Goal: Transaction & Acquisition: Purchase product/service

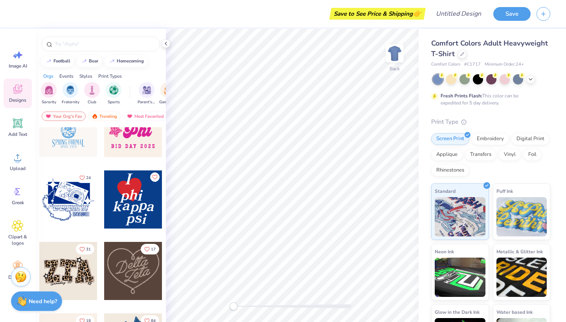
scroll to position [387, 0]
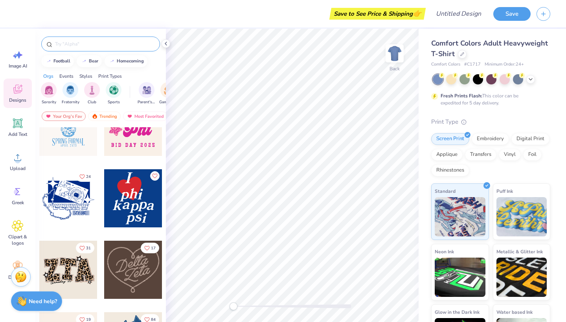
click at [139, 49] on div at bounding box center [100, 44] width 119 height 15
click at [137, 44] on input "text" at bounding box center [104, 44] width 101 height 8
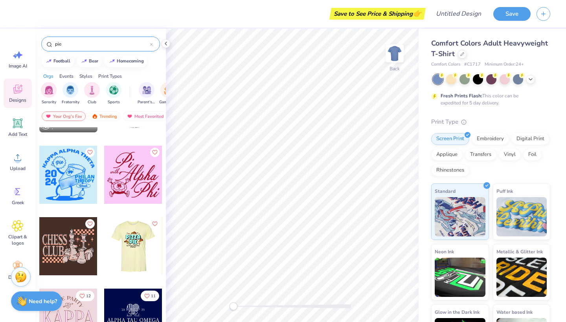
scroll to position [1051, 0]
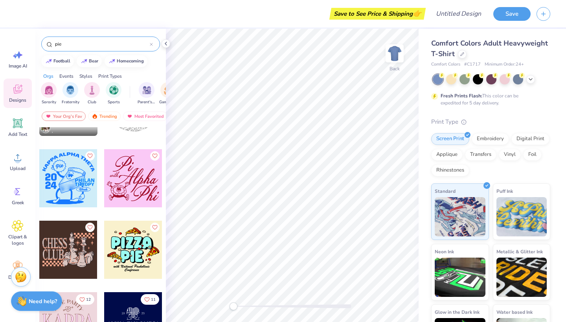
type input "pie"
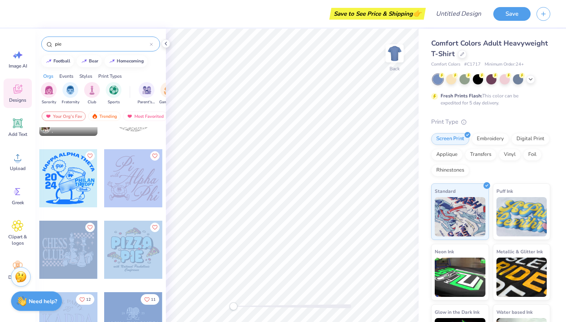
click at [290, 141] on div "Save to See Price & Shipping 👉 Design Title Save Image AI Designs Add Text Uplo…" at bounding box center [283, 161] width 566 height 322
click at [135, 186] on div at bounding box center [133, 178] width 58 height 58
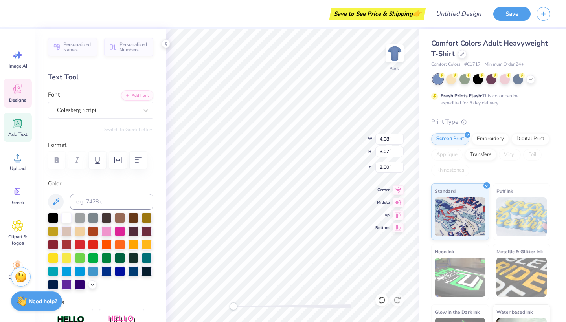
type input "8.29"
type input "4.62"
type input "5.40"
type input "4.08"
type input "3.07"
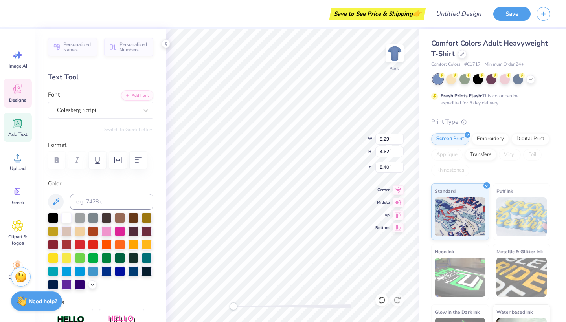
type input "3.00"
type textarea "Pie"
type textarea "A"
type input "4.91"
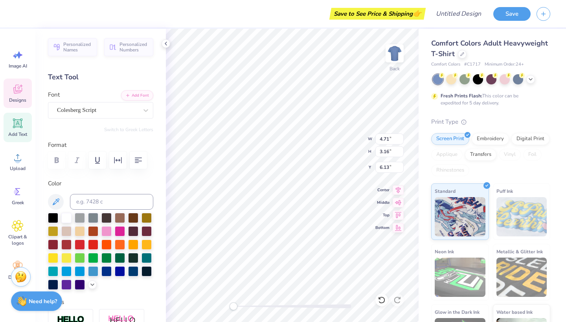
type input "3.07"
type input "3.00"
type input "5.31"
type input "8.61"
type textarea "Pi Phi"
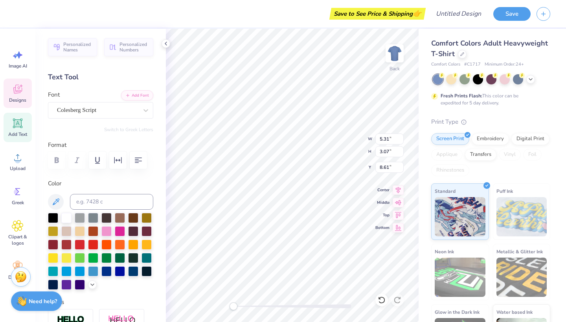
scroll to position [0, 0]
type input "9.84"
type input "3.07"
type input "9.30"
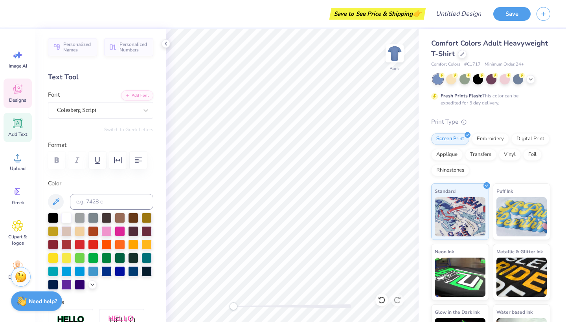
click at [20, 95] on div "Designs" at bounding box center [18, 93] width 28 height 29
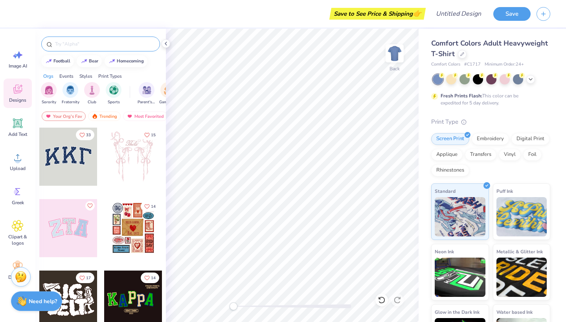
click at [108, 47] on input "text" at bounding box center [104, 44] width 101 height 8
type input "pie"
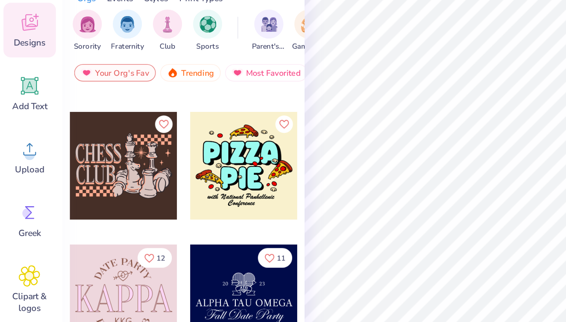
scroll to position [1134, 0]
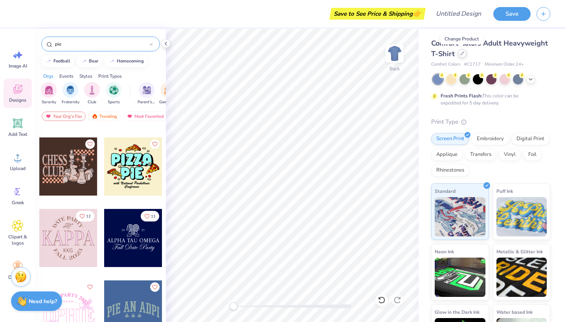
click at [464, 55] on div at bounding box center [462, 53] width 9 height 9
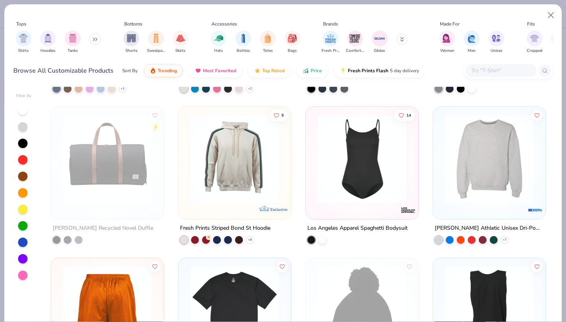
scroll to position [9206, 0]
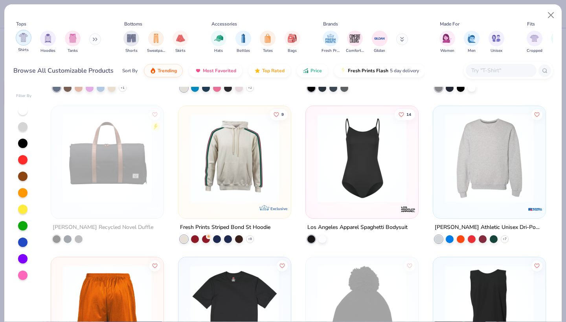
click at [26, 42] on img "filter for Shirts" at bounding box center [23, 37] width 9 height 9
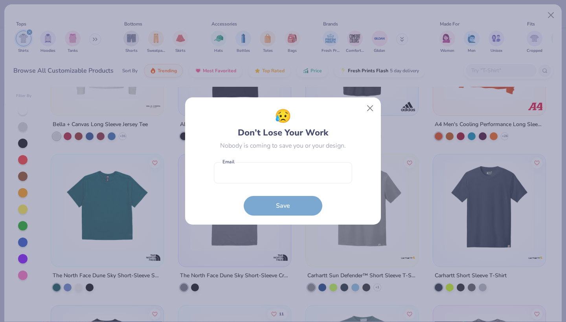
scroll to position [3114, 0]
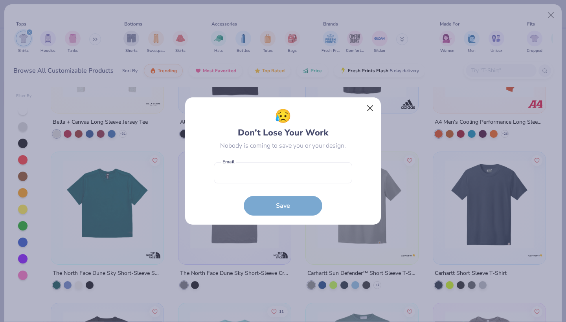
click at [373, 104] on button "Close" at bounding box center [370, 108] width 15 height 15
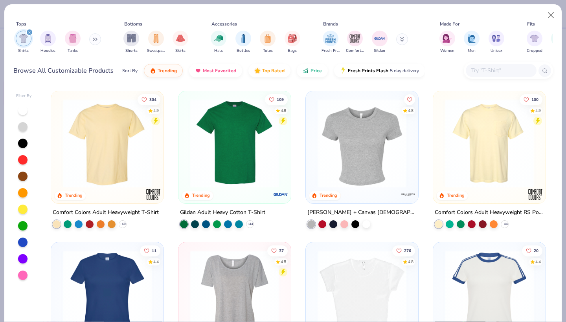
scroll to position [0, 0]
click at [55, 42] on div "Hoodies" at bounding box center [48, 41] width 16 height 23
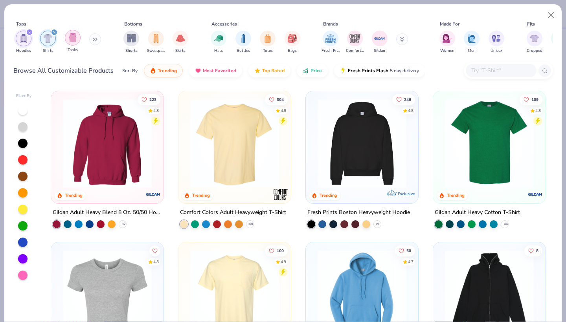
click at [79, 38] on div "filter for Tanks" at bounding box center [73, 38] width 16 height 16
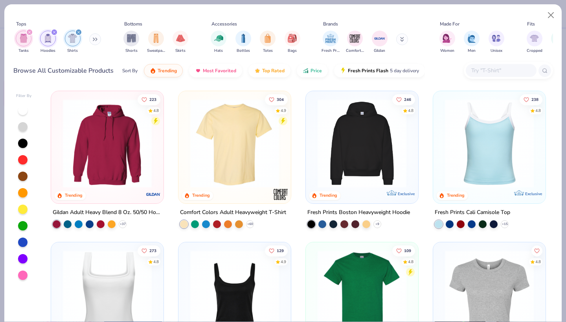
click at [30, 44] on div "Tanks" at bounding box center [24, 42] width 16 height 23
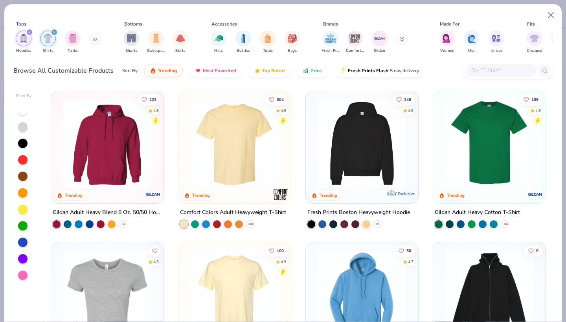
click at [24, 43] on div "filter for Hoodies" at bounding box center [24, 39] width 16 height 16
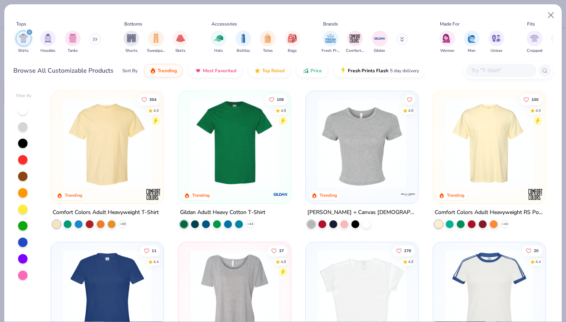
click at [24, 36] on img "filter for Shirts" at bounding box center [23, 38] width 9 height 9
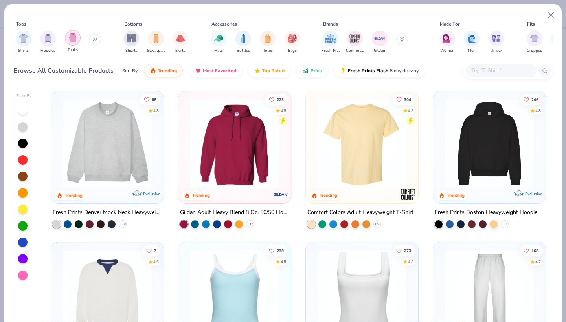
click at [76, 37] on img "filter for Tanks" at bounding box center [72, 37] width 9 height 9
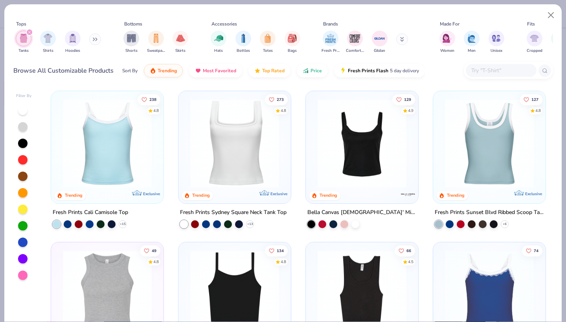
click at [93, 38] on button at bounding box center [95, 39] width 12 height 12
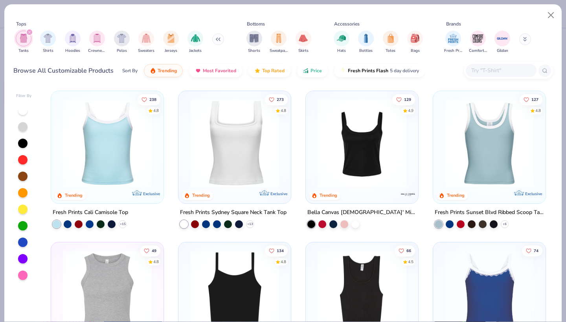
click at [28, 32] on icon "filter for Tanks" at bounding box center [29, 32] width 3 height 3
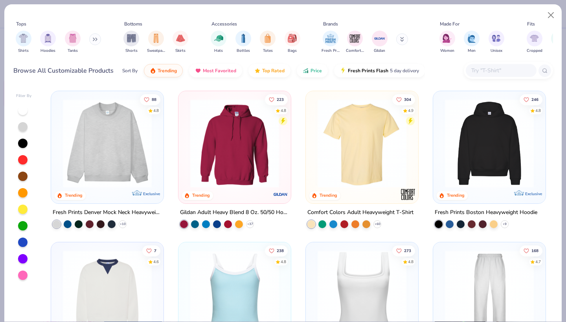
click at [97, 39] on icon at bounding box center [96, 39] width 1 height 3
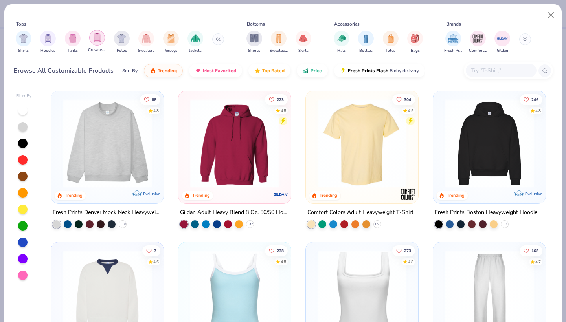
click at [101, 44] on div "filter for Crewnecks" at bounding box center [97, 38] width 16 height 16
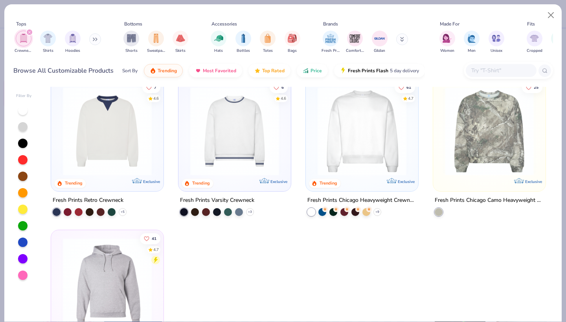
scroll to position [10, 0]
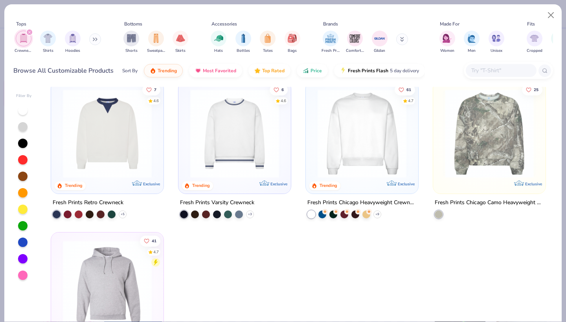
click at [130, 138] on img at bounding box center [107, 133] width 97 height 89
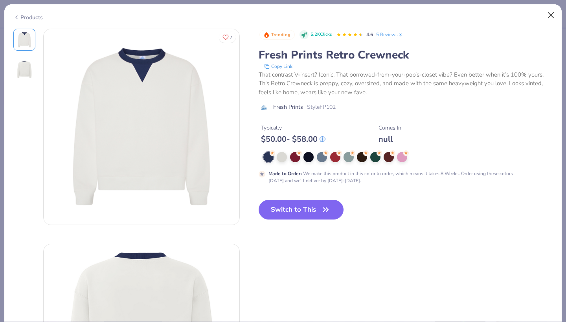
click at [550, 14] on button "Close" at bounding box center [550, 15] width 15 height 15
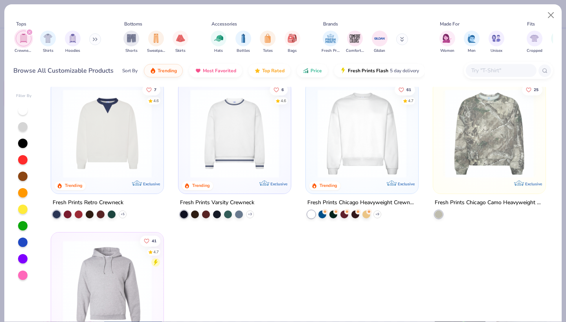
click at [30, 32] on icon "filter for Crewnecks" at bounding box center [29, 32] width 3 height 3
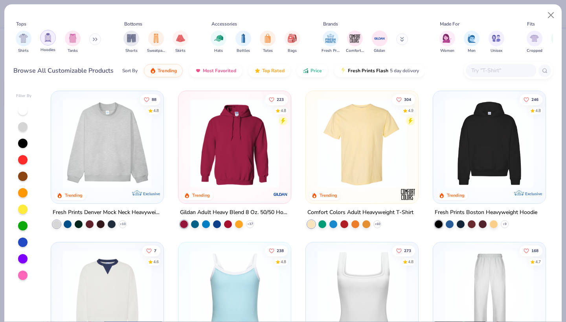
click at [48, 39] on img "filter for Hoodies" at bounding box center [48, 37] width 9 height 9
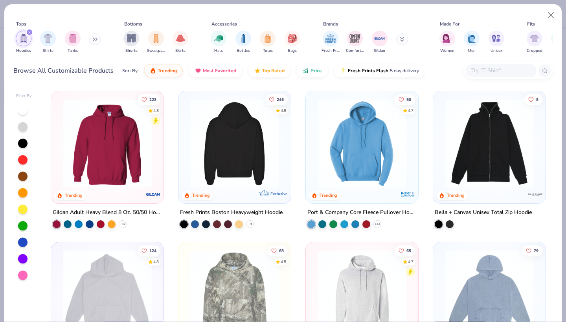
click at [208, 180] on div at bounding box center [235, 143] width 290 height 89
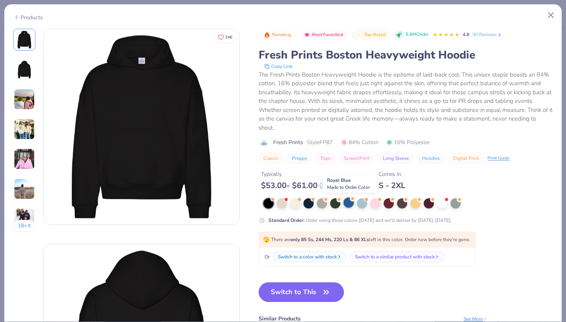
click at [350, 203] on div at bounding box center [348, 203] width 10 height 10
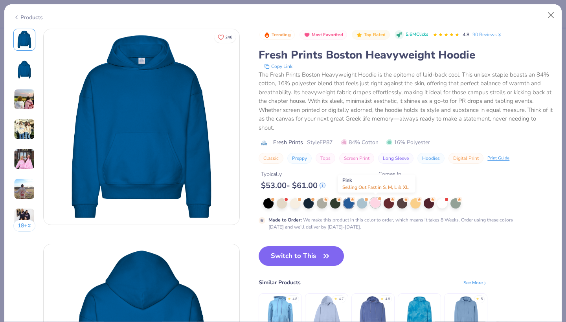
click at [372, 204] on div at bounding box center [375, 203] width 10 height 10
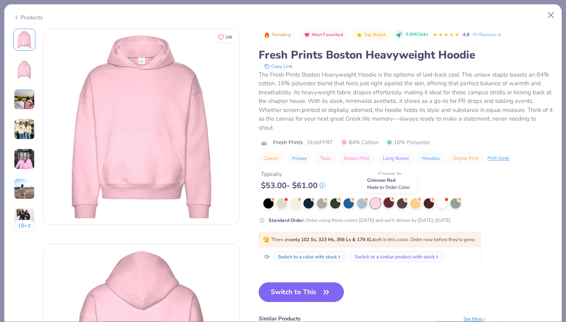
click at [390, 206] on div at bounding box center [388, 203] width 10 height 10
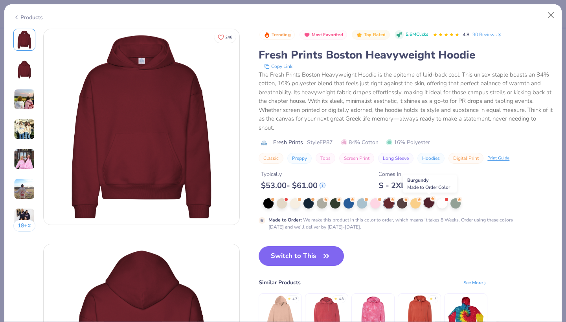
click at [427, 202] on div at bounding box center [429, 203] width 10 height 10
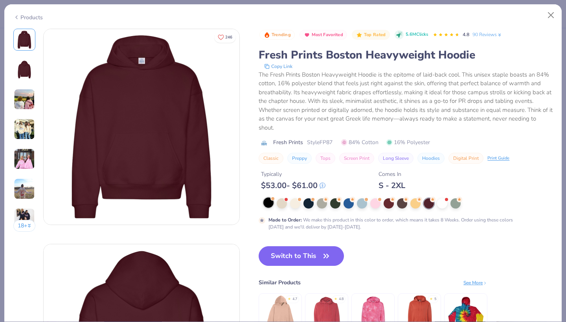
click at [269, 202] on div at bounding box center [268, 203] width 10 height 10
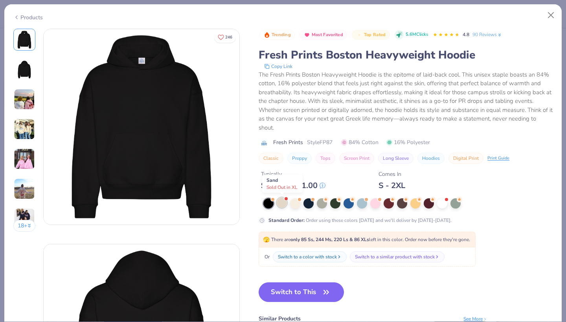
click at [283, 202] on div at bounding box center [282, 203] width 10 height 10
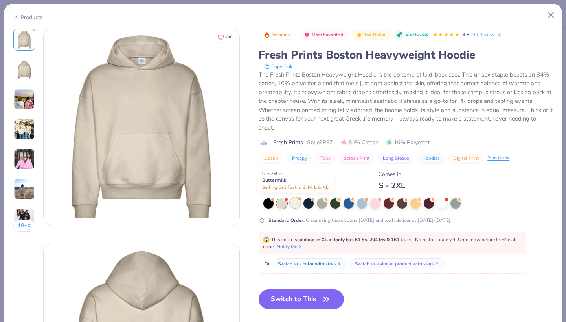
click at [298, 205] on div at bounding box center [295, 203] width 10 height 10
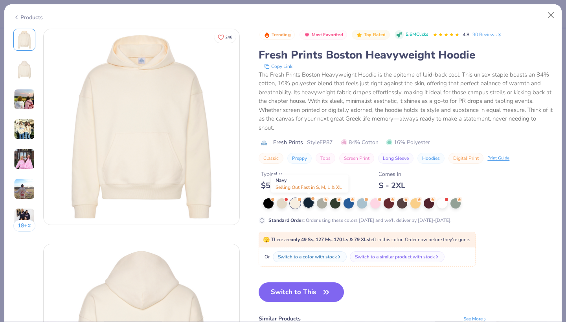
click at [311, 206] on div at bounding box center [308, 203] width 10 height 10
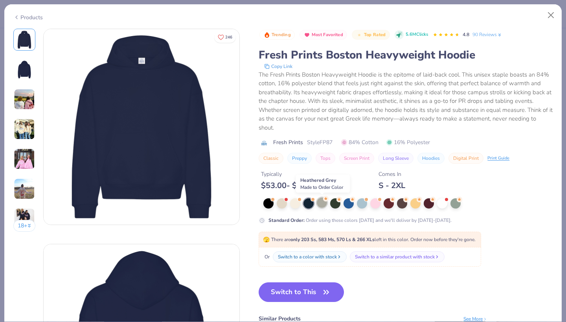
click at [324, 206] on div at bounding box center [322, 203] width 10 height 10
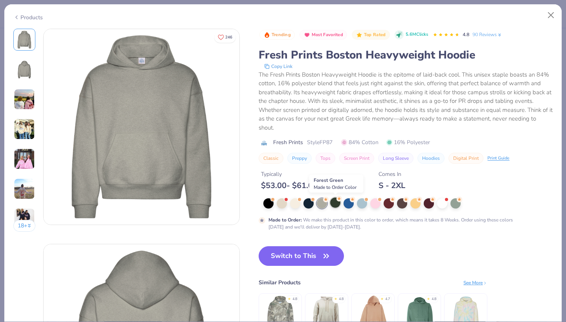
click at [336, 203] on div at bounding box center [335, 203] width 10 height 10
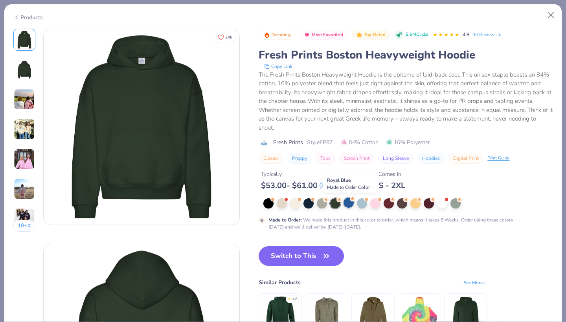
click at [350, 203] on div at bounding box center [348, 203] width 10 height 10
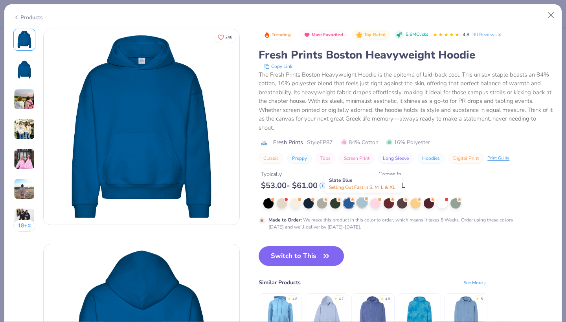
click at [364, 203] on div at bounding box center [362, 203] width 10 height 10
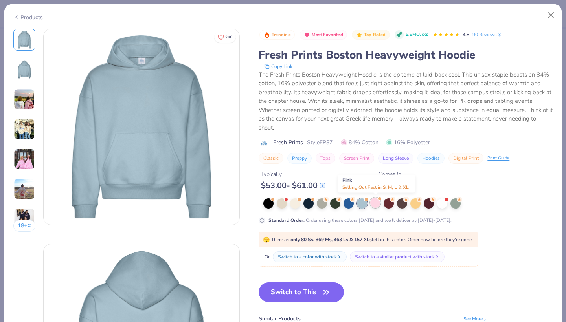
click at [378, 204] on div at bounding box center [375, 203] width 10 height 10
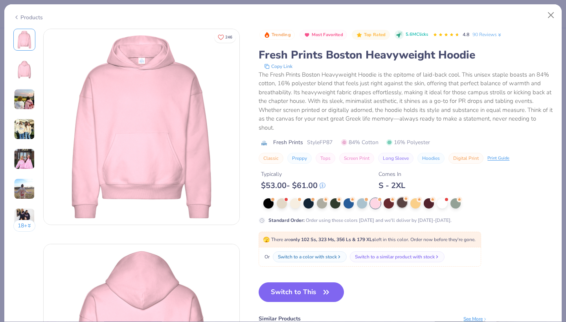
click at [400, 202] on div at bounding box center [402, 203] width 10 height 10
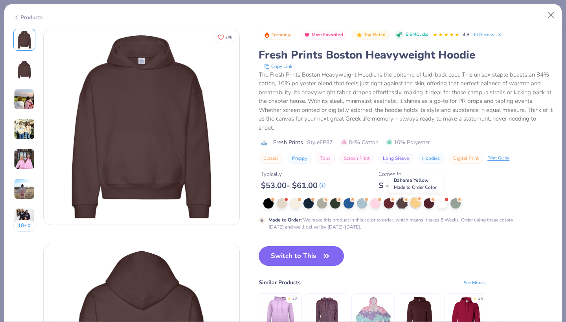
click at [413, 204] on div at bounding box center [415, 203] width 10 height 10
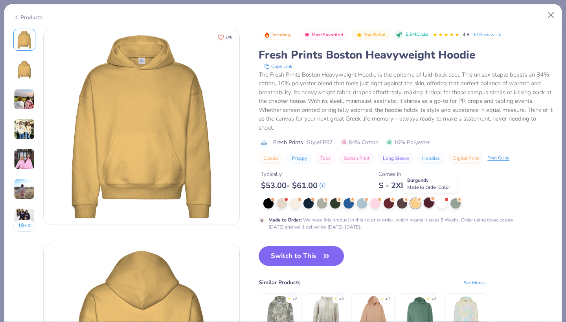
click at [431, 206] on div at bounding box center [429, 203] width 10 height 10
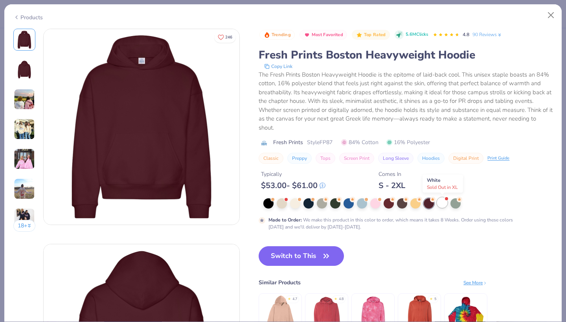
click at [444, 204] on div at bounding box center [442, 203] width 10 height 10
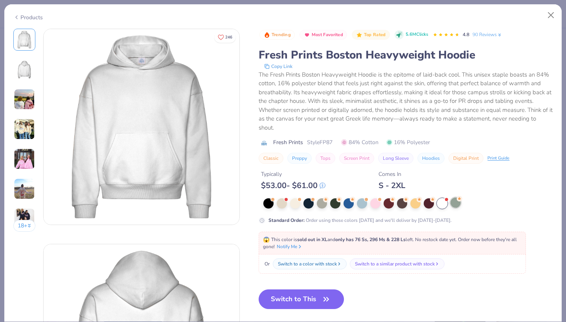
click at [453, 207] on div at bounding box center [455, 203] width 10 height 10
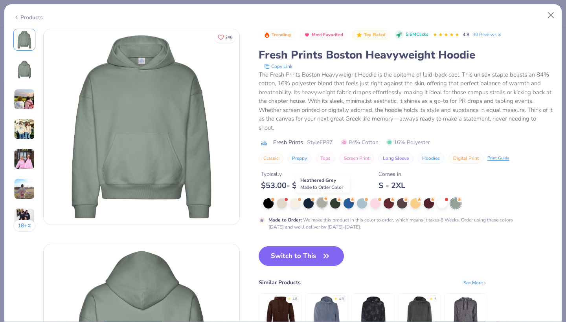
click at [324, 206] on div at bounding box center [322, 203] width 10 height 10
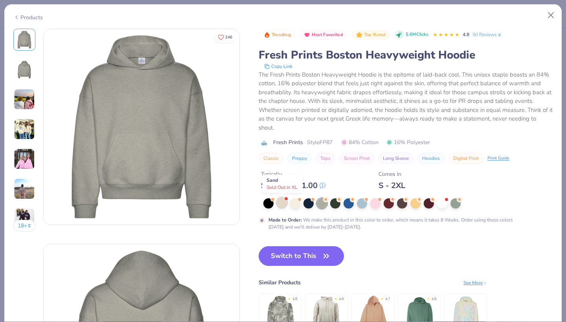
click at [283, 202] on div at bounding box center [282, 203] width 10 height 10
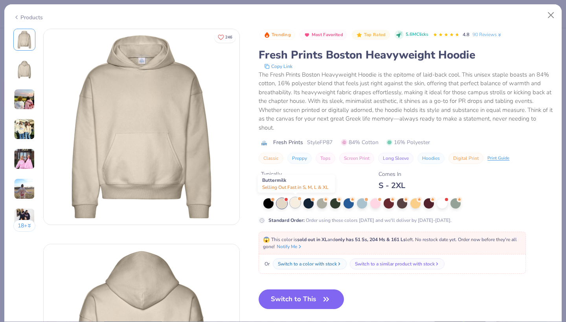
click at [296, 202] on div at bounding box center [295, 203] width 10 height 10
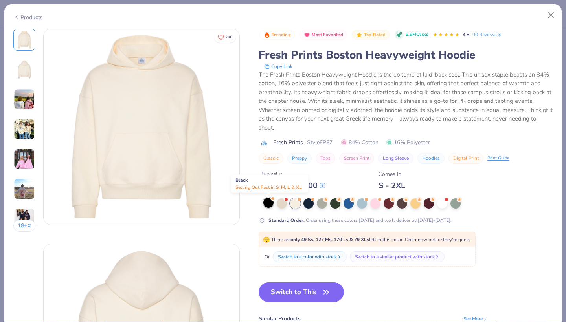
click at [271, 204] on div at bounding box center [268, 203] width 10 height 10
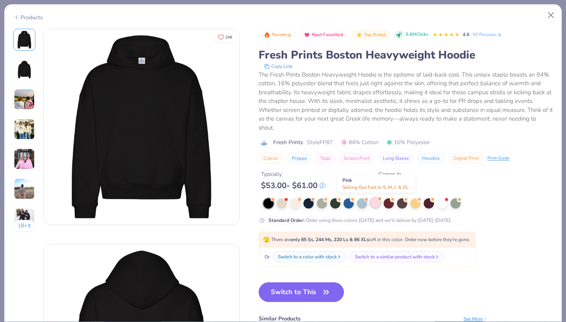
click at [374, 205] on div at bounding box center [375, 203] width 10 height 10
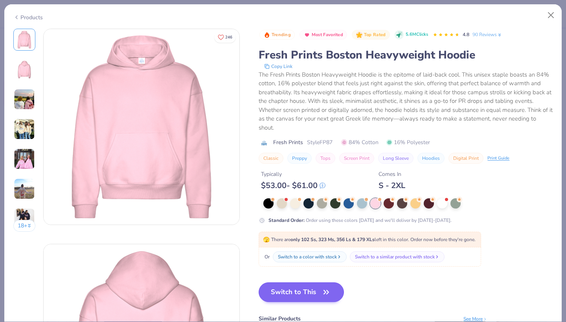
click at [324, 290] on icon "button" at bounding box center [326, 292] width 11 height 11
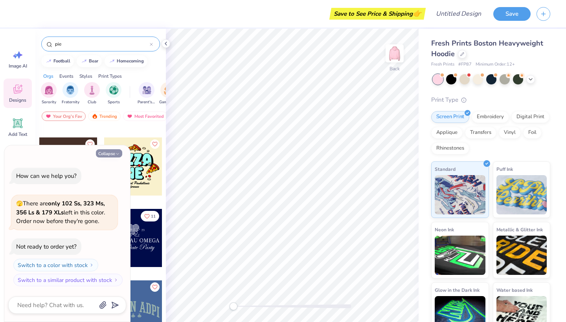
click at [115, 153] on icon "button" at bounding box center [117, 154] width 5 height 5
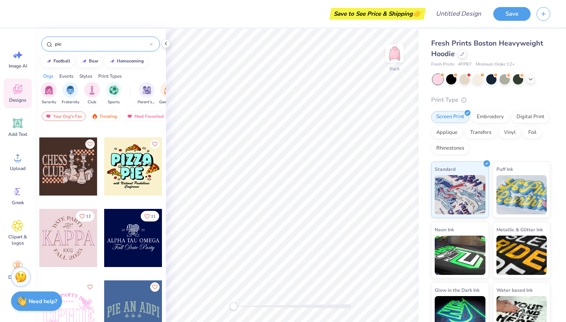
click at [123, 48] on input "pie" at bounding box center [101, 44] width 95 height 8
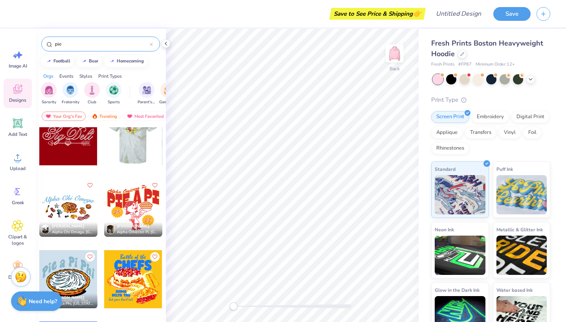
scroll to position [594, 0]
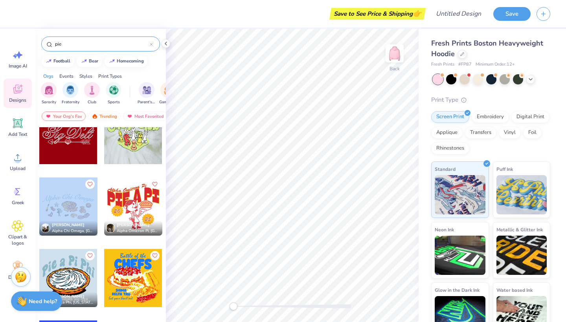
drag, startPoint x: 70, startPoint y: 204, endPoint x: 76, endPoint y: 200, distance: 6.9
click at [76, 200] on div at bounding box center [68, 207] width 58 height 58
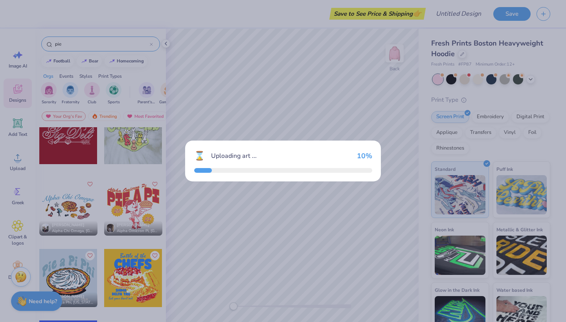
click at [76, 200] on div "⌛ Uploading art ... 10 %" at bounding box center [283, 161] width 566 height 322
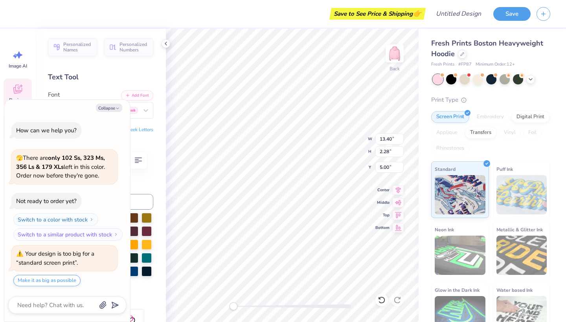
scroll to position [0, 2]
type textarea "x"
type textarea "P"
type textarea "x"
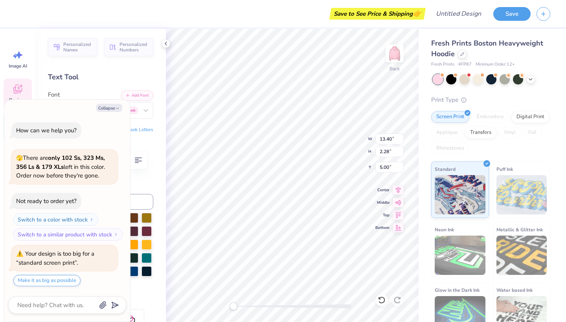
type textarea "Pi"
type textarea "x"
type textarea "Pie"
type textarea "x"
type textarea "Pie"
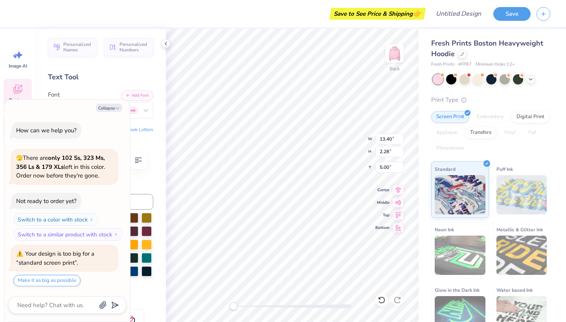
type textarea "x"
type textarea "Pie a"
type textarea "x"
type textarea "Pie a"
type textarea "x"
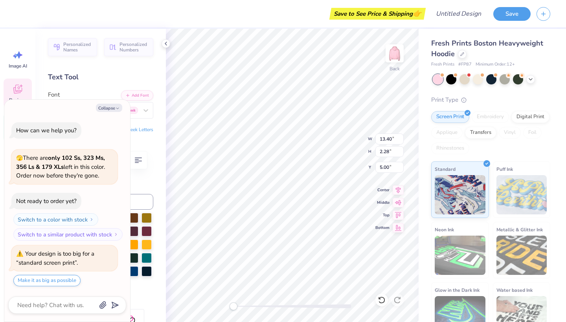
type textarea "Pie a P"
type textarea "x"
type textarea "Pie a Pi"
type textarea "x"
type textarea "Pie a Pi"
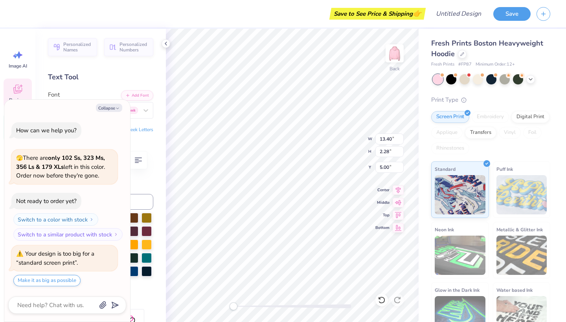
scroll to position [0, 1]
type textarea "x"
type textarea "Pie a Pi P"
type textarea "x"
type textarea "Pie a Pi Ph"
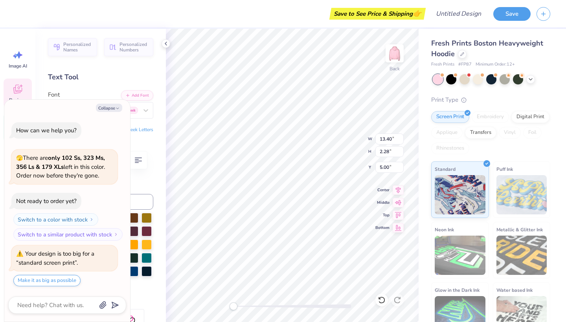
scroll to position [0, 1]
type textarea "x"
type textarea "Pie a Pi Phi"
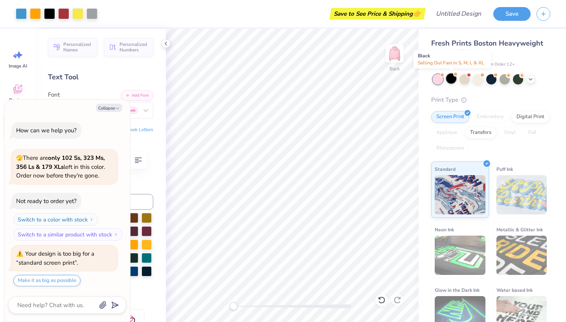
click at [453, 76] on div at bounding box center [451, 78] width 10 height 10
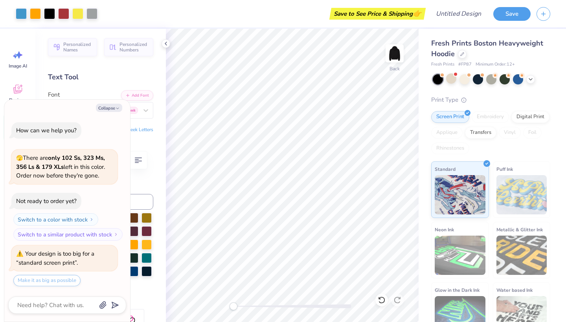
scroll to position [86, 0]
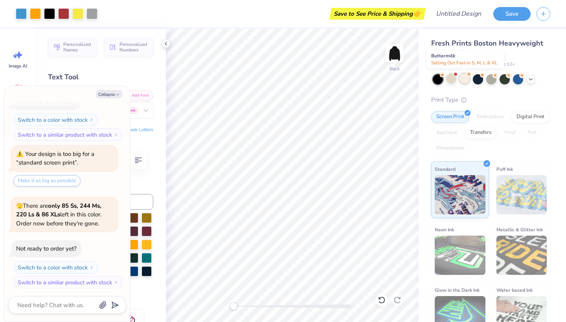
click at [464, 76] on div at bounding box center [464, 78] width 10 height 10
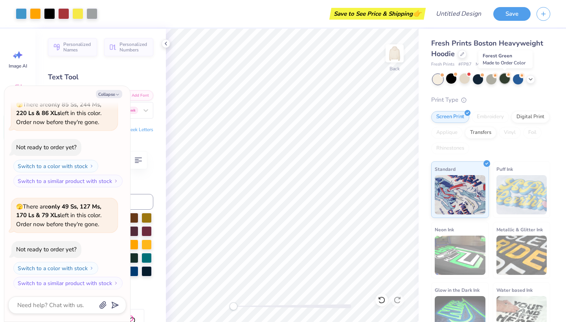
click at [501, 81] on div at bounding box center [504, 78] width 10 height 10
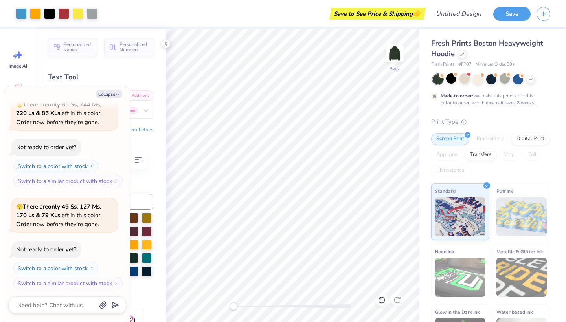
scroll to position [298, 0]
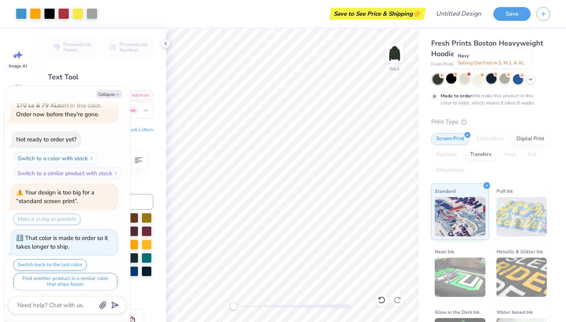
click at [491, 81] on div at bounding box center [491, 78] width 10 height 10
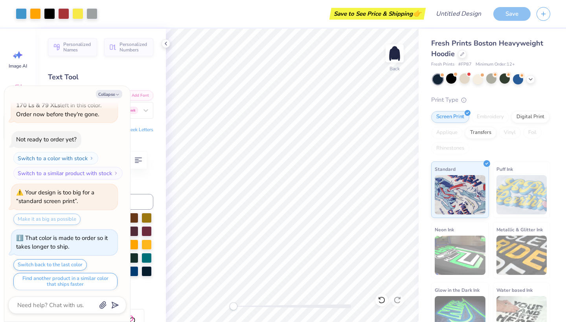
scroll to position [483, 0]
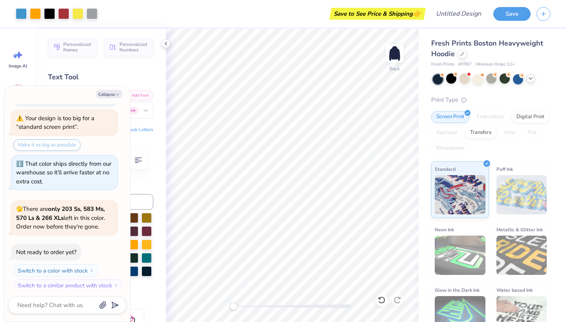
click at [530, 80] on icon at bounding box center [530, 78] width 6 height 6
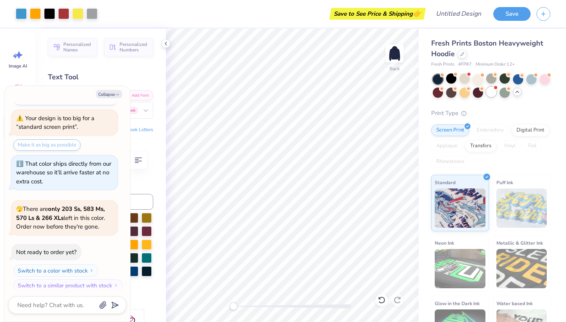
click at [495, 92] on div at bounding box center [491, 92] width 10 height 10
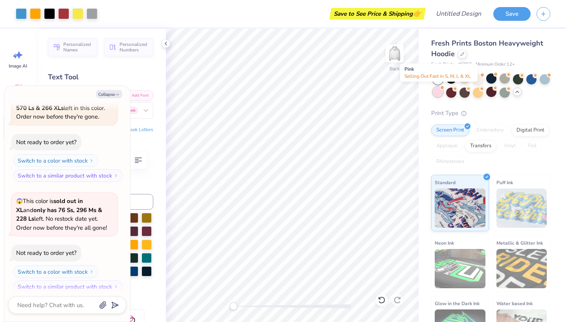
click at [442, 95] on div at bounding box center [438, 92] width 10 height 10
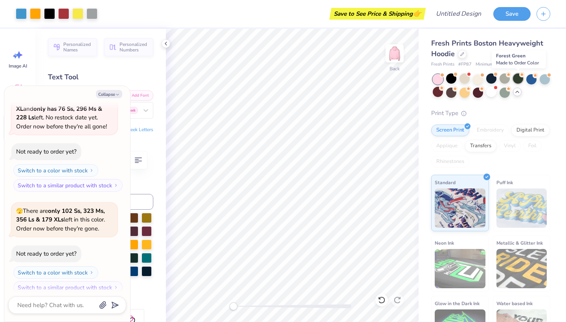
click at [517, 80] on div at bounding box center [518, 78] width 10 height 10
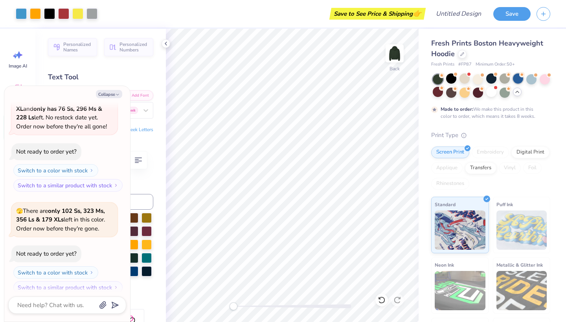
scroll to position [804, 0]
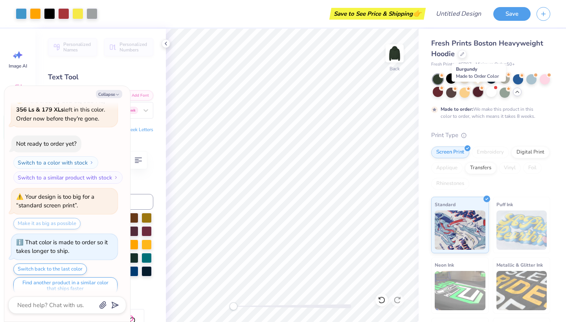
click at [478, 93] on div at bounding box center [478, 92] width 10 height 10
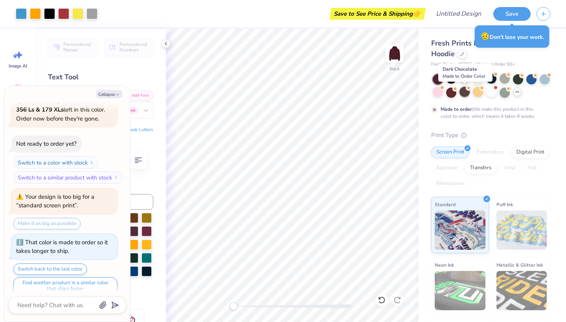
click at [464, 94] on div at bounding box center [464, 92] width 10 height 10
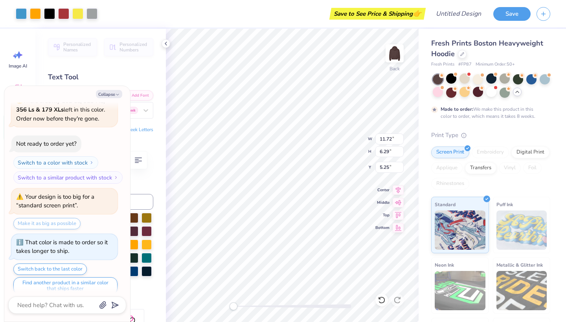
type textarea "x"
type input "13.84"
type input "7.62"
type input "4.07"
type textarea "x"
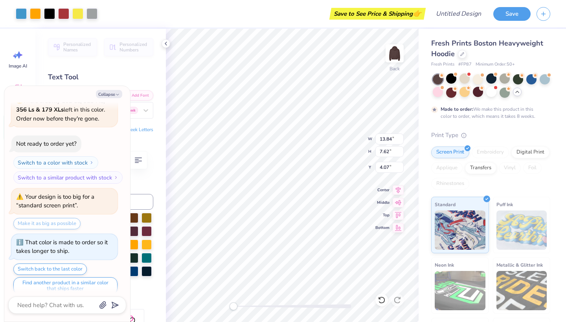
type input "3.00"
type textarea "x"
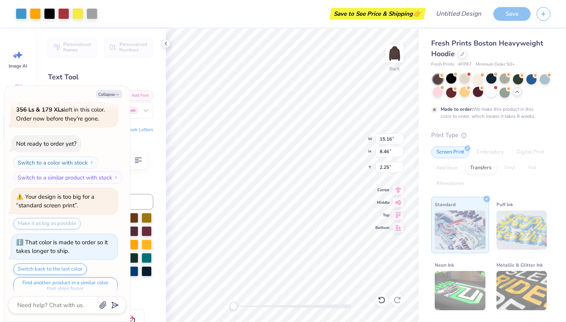
type input "15.16"
type input "8.46"
type input "2.25"
type textarea "x"
type input "3.00"
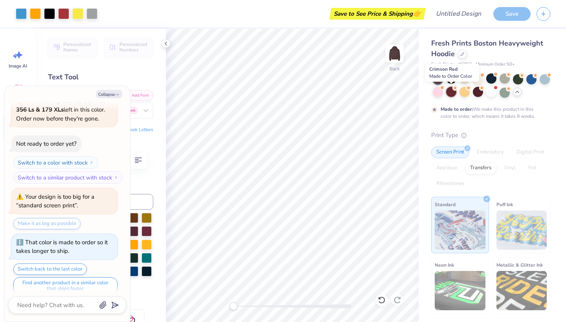
click at [449, 92] on div at bounding box center [451, 92] width 10 height 10
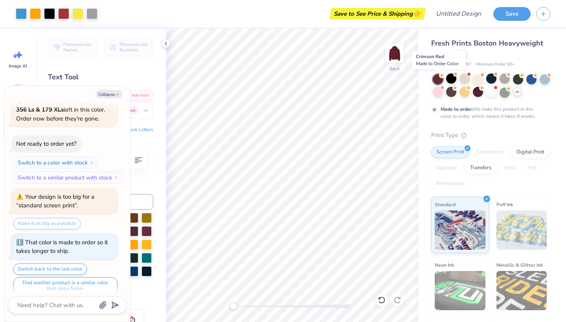
click at [440, 78] on div at bounding box center [438, 79] width 10 height 10
click at [442, 89] on span at bounding box center [442, 88] width 4 height 4
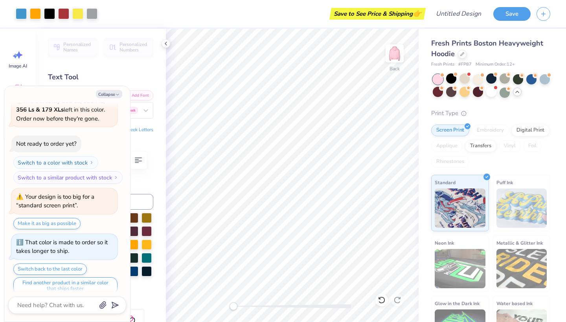
scroll to position [989, 0]
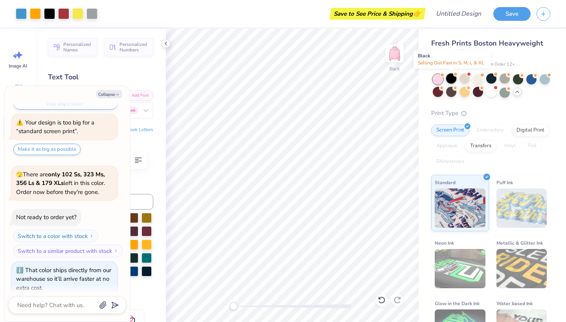
click at [453, 81] on div at bounding box center [451, 78] width 10 height 10
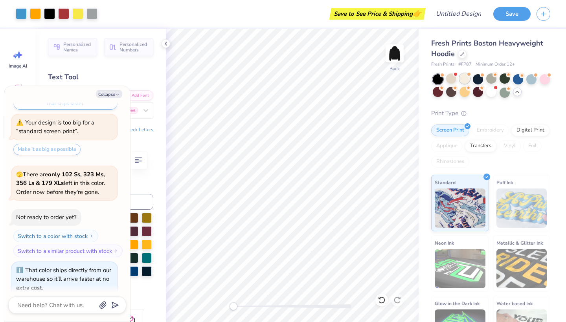
scroll to position [1091, 0]
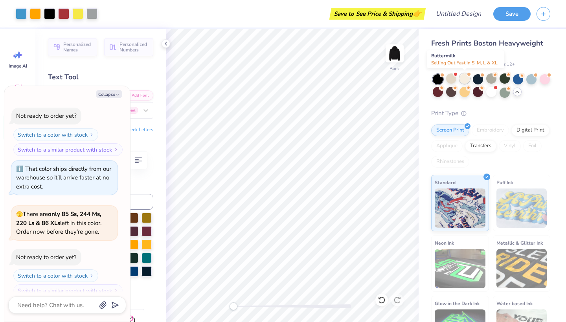
click at [464, 81] on div at bounding box center [464, 78] width 10 height 10
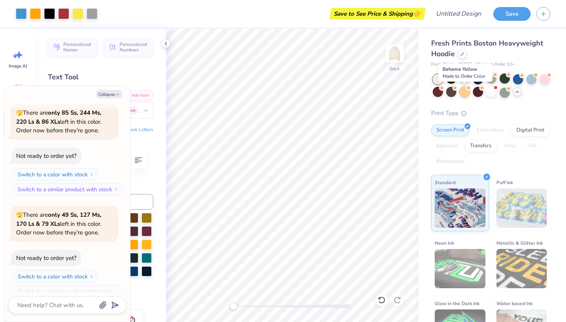
click at [466, 89] on circle at bounding box center [469, 88] width 6 height 6
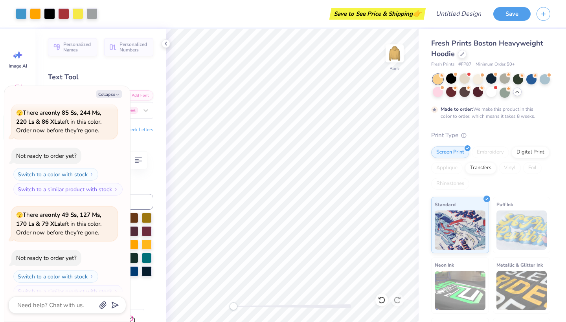
scroll to position [1302, 0]
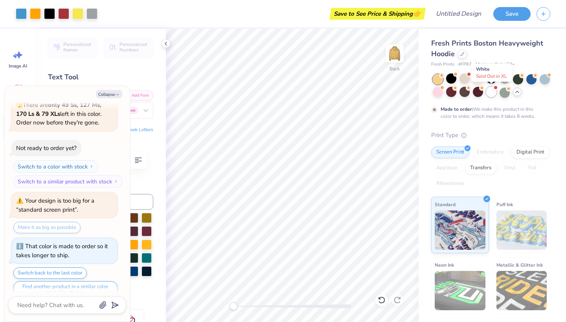
click at [493, 96] on div at bounding box center [491, 92] width 10 height 10
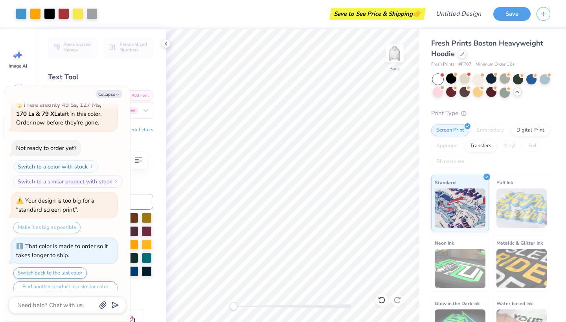
scroll to position [1496, 0]
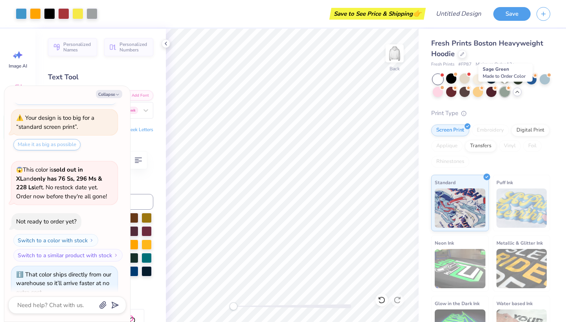
click at [505, 96] on div at bounding box center [504, 92] width 10 height 10
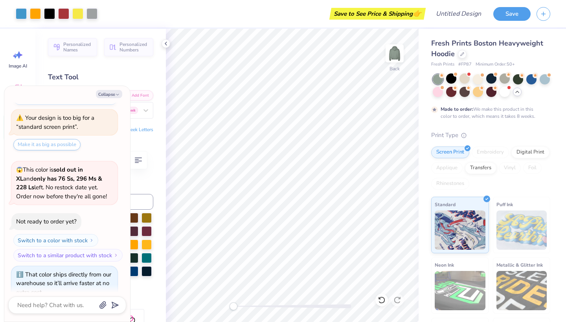
scroll to position [1606, 0]
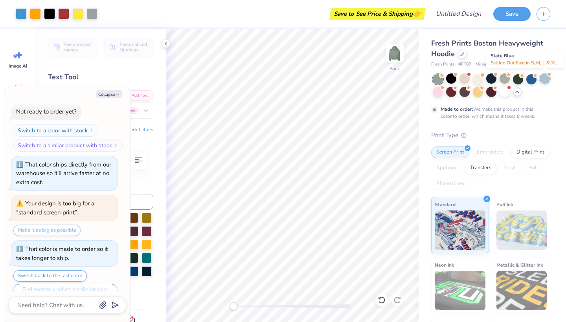
click at [547, 79] on div at bounding box center [544, 78] width 10 height 10
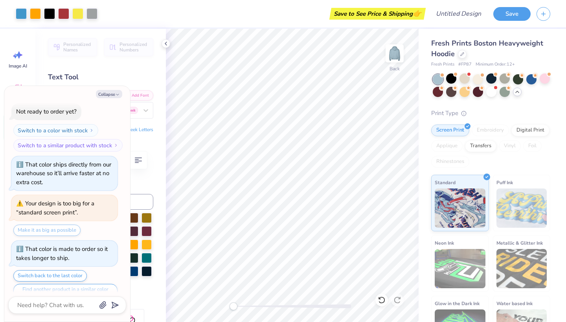
scroll to position [1791, 0]
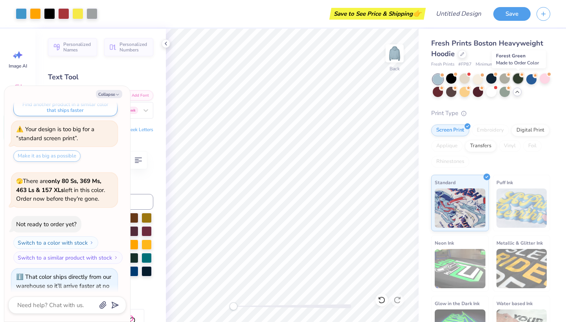
click at [522, 79] on div at bounding box center [518, 78] width 10 height 10
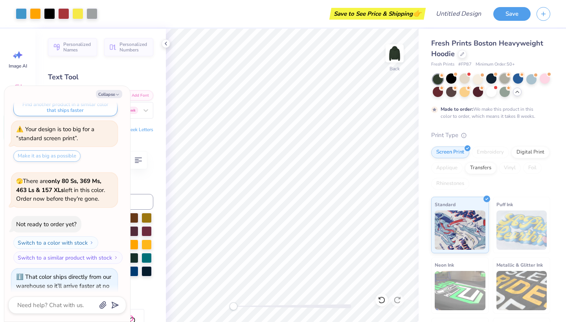
scroll to position [1901, 0]
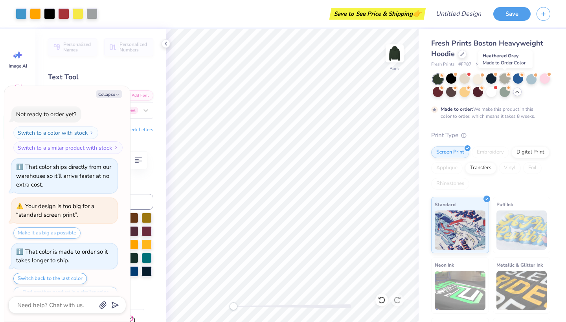
click at [505, 78] on div at bounding box center [504, 78] width 10 height 10
click at [495, 79] on div at bounding box center [491, 78] width 10 height 10
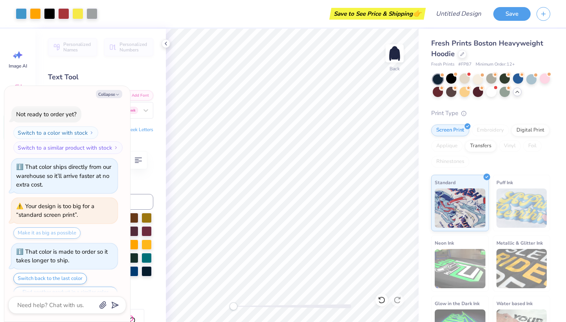
scroll to position [2086, 0]
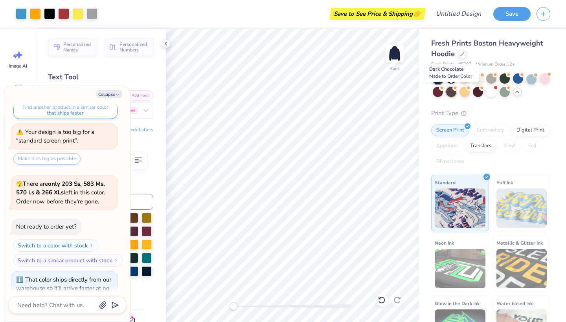
click at [450, 90] on div at bounding box center [451, 92] width 10 height 10
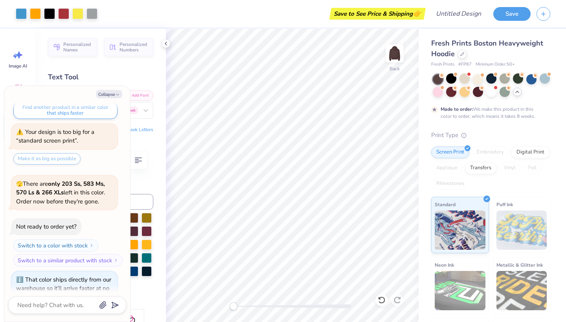
scroll to position [2196, 0]
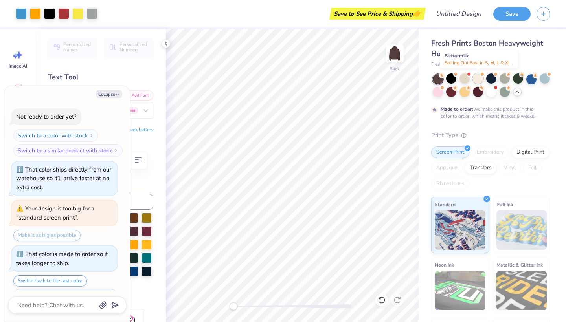
click at [477, 79] on div at bounding box center [478, 78] width 10 height 10
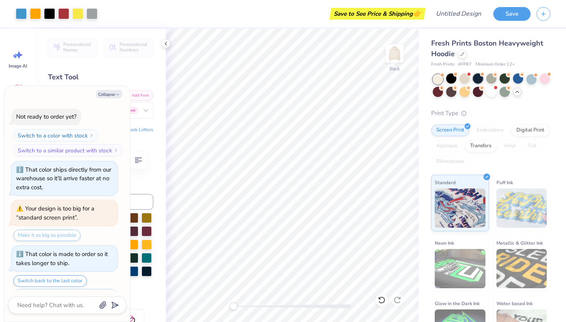
scroll to position [2381, 0]
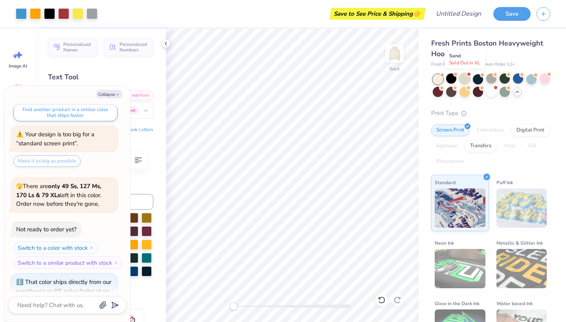
click at [462, 80] on div at bounding box center [464, 78] width 10 height 10
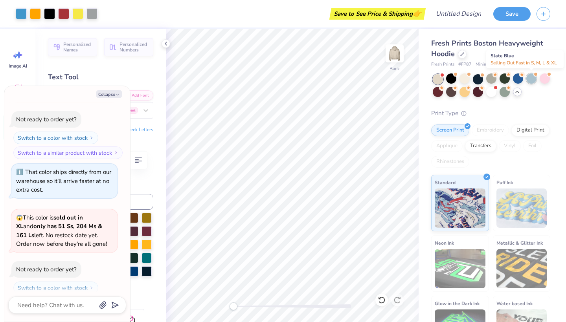
click at [531, 80] on div at bounding box center [531, 78] width 10 height 10
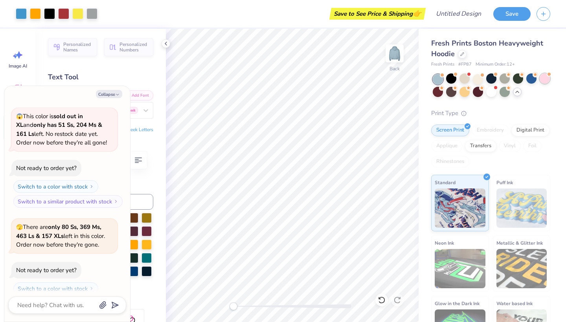
click at [539, 81] on div at bounding box center [544, 78] width 10 height 10
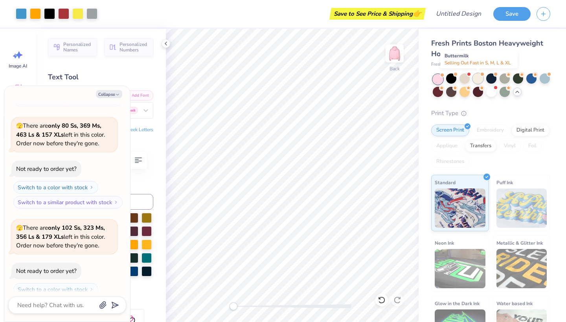
click at [479, 77] on div at bounding box center [478, 78] width 10 height 10
click at [466, 77] on div at bounding box center [464, 78] width 10 height 10
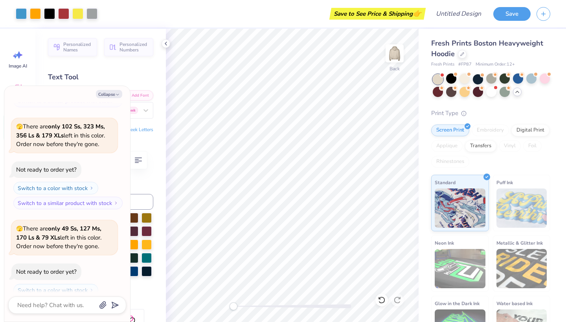
scroll to position [2905, 0]
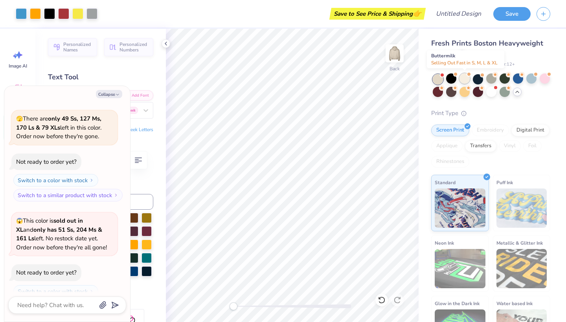
click at [466, 79] on div at bounding box center [464, 78] width 10 height 10
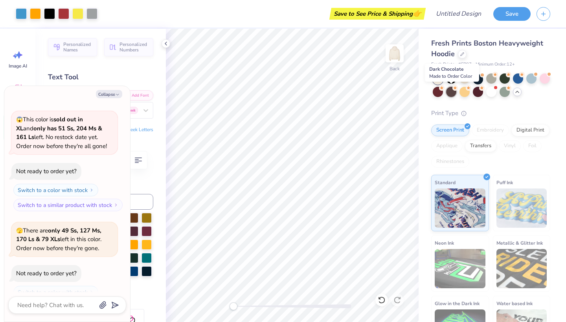
click at [453, 91] on div at bounding box center [451, 92] width 10 height 10
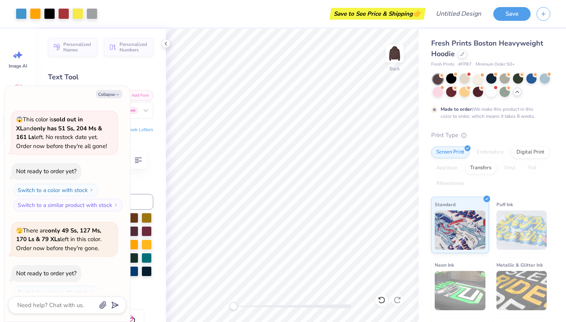
scroll to position [3116, 0]
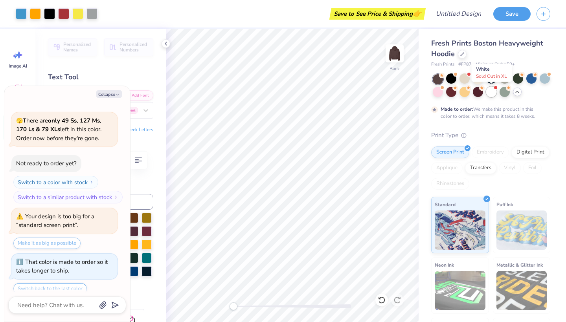
click at [488, 95] on div at bounding box center [491, 92] width 10 height 10
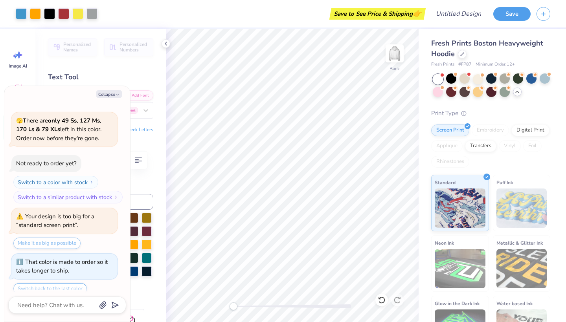
scroll to position [3310, 0]
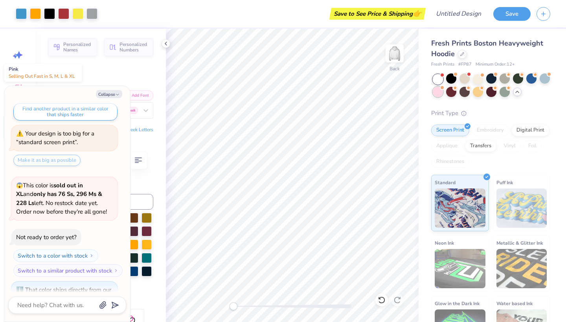
click at [439, 96] on div at bounding box center [438, 92] width 10 height 10
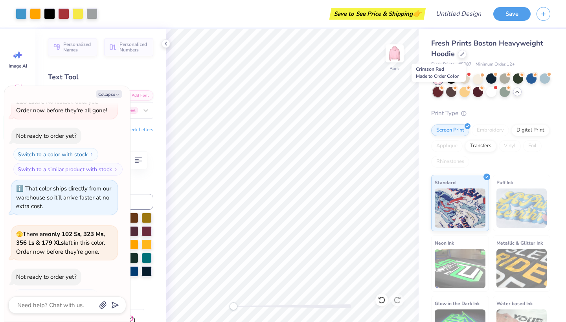
click at [440, 94] on div at bounding box center [438, 92] width 10 height 10
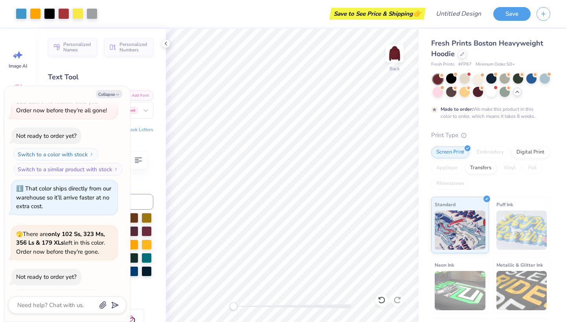
scroll to position [3522, 0]
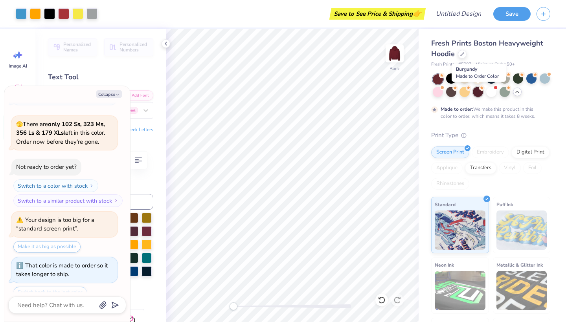
click at [476, 94] on div at bounding box center [478, 92] width 10 height 10
click at [451, 78] on div at bounding box center [451, 78] width 10 height 10
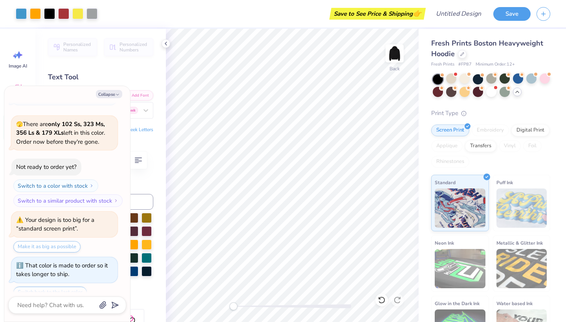
scroll to position [3707, 0]
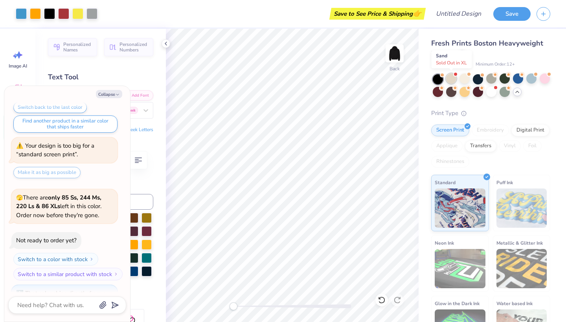
click at [453, 79] on div at bounding box center [451, 78] width 10 height 10
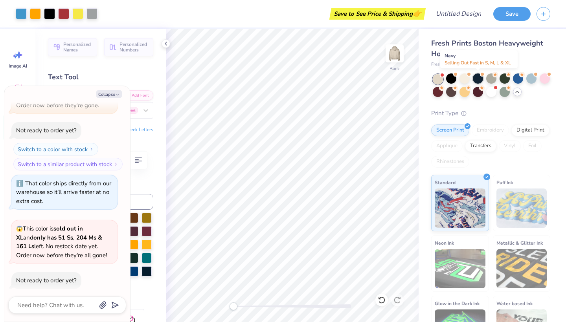
click at [475, 79] on div at bounding box center [478, 78] width 10 height 10
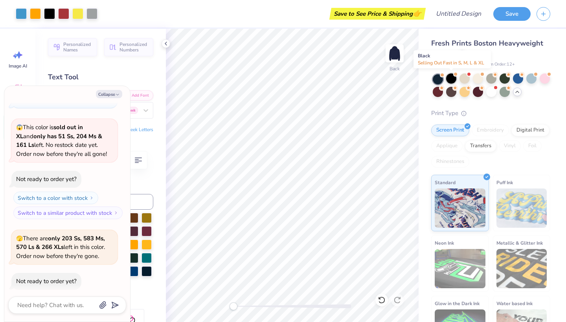
click at [449, 77] on div at bounding box center [451, 78] width 10 height 10
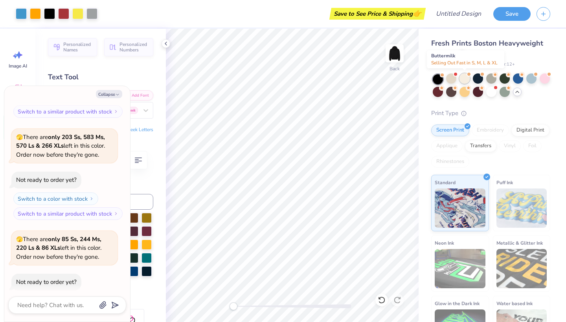
click at [464, 80] on div at bounding box center [464, 78] width 10 height 10
click at [464, 78] on div at bounding box center [464, 78] width 10 height 10
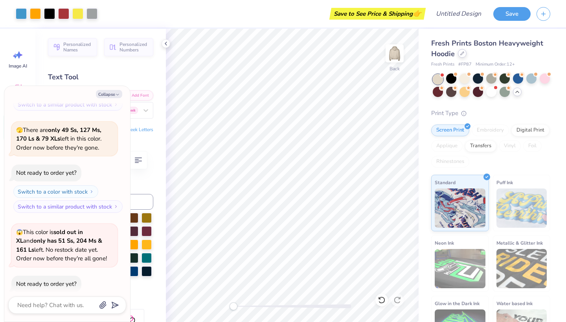
click at [460, 56] on div at bounding box center [462, 53] width 9 height 9
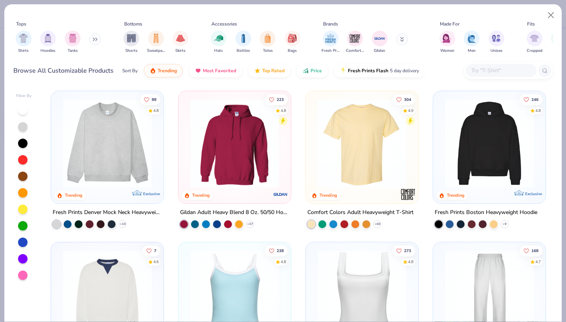
click at [96, 40] on icon at bounding box center [95, 39] width 5 height 4
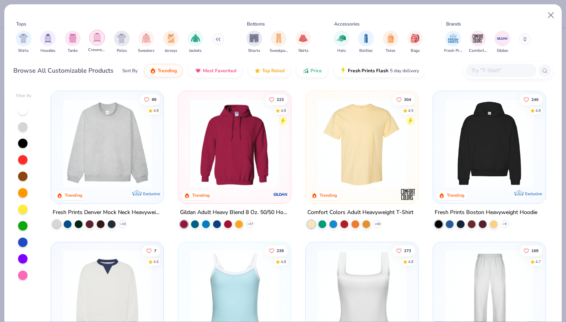
click at [98, 44] on div "filter for Crewnecks" at bounding box center [97, 38] width 16 height 16
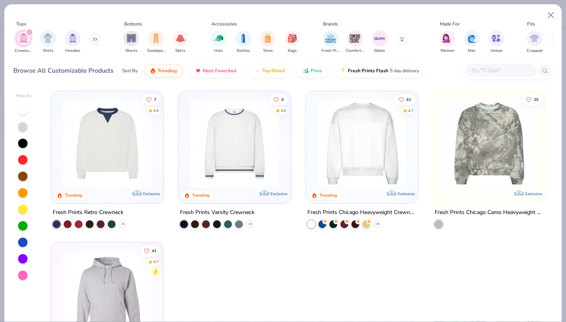
click at [95, 42] on button at bounding box center [95, 39] width 12 height 12
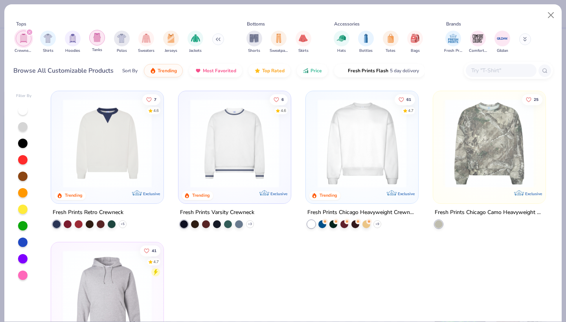
click at [99, 40] on img "filter for Tanks" at bounding box center [97, 37] width 9 height 9
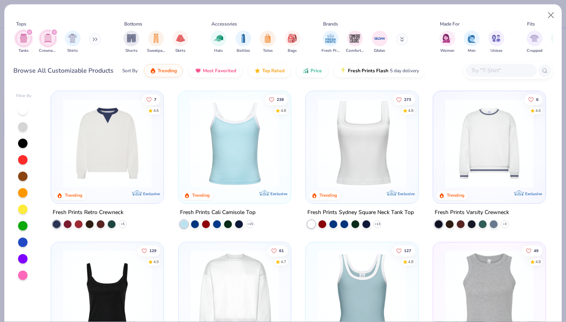
click at [359, 130] on img at bounding box center [362, 143] width 97 height 89
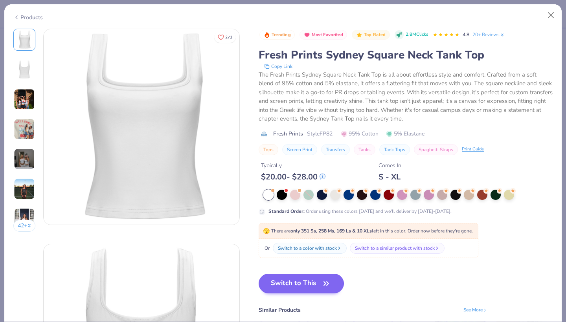
click at [301, 280] on button "Switch to This" at bounding box center [301, 284] width 85 height 20
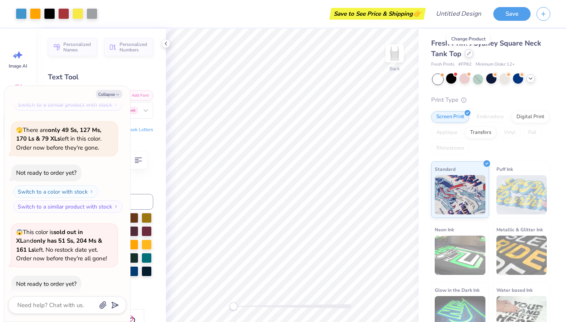
click at [468, 57] on div at bounding box center [468, 53] width 9 height 9
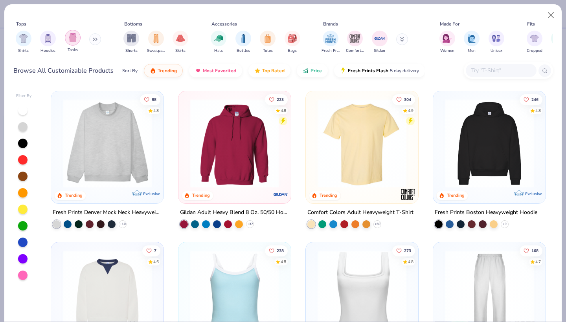
click at [76, 39] on img "filter for Tanks" at bounding box center [72, 37] width 9 height 9
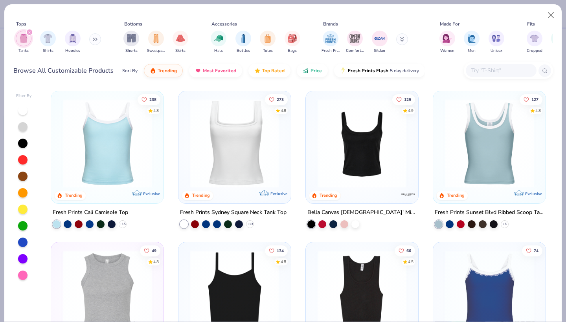
type textarea "x"
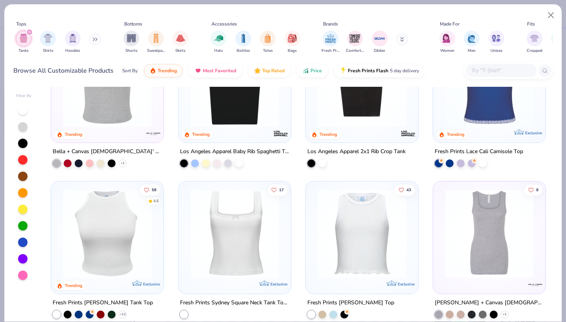
scroll to position [258, 0]
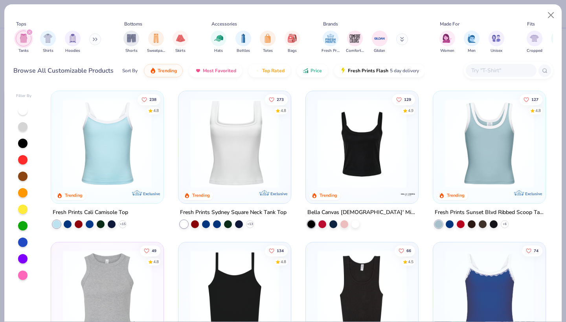
click at [215, 151] on div at bounding box center [138, 143] width 290 height 89
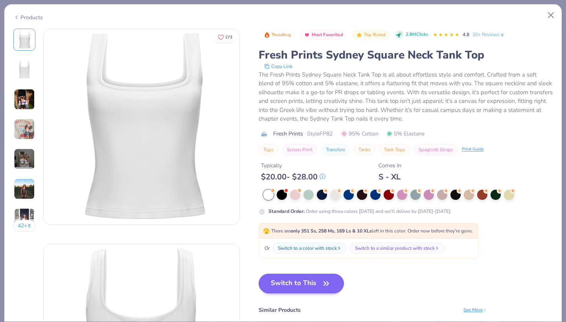
click at [285, 288] on button "Switch to This" at bounding box center [301, 284] width 85 height 20
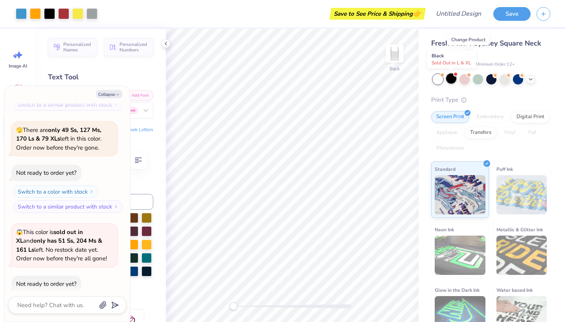
click at [452, 80] on div at bounding box center [451, 78] width 10 height 10
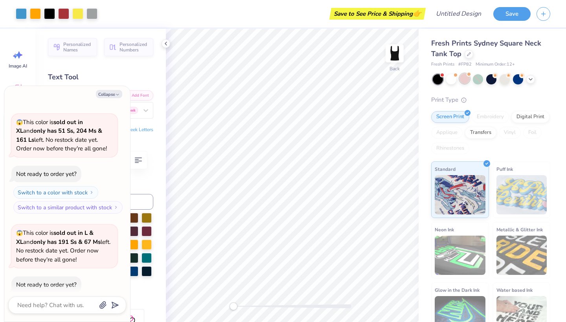
click at [460, 77] on div at bounding box center [464, 78] width 10 height 10
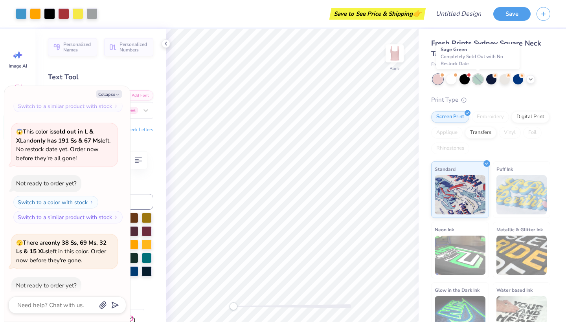
click at [477, 81] on div at bounding box center [478, 79] width 10 height 10
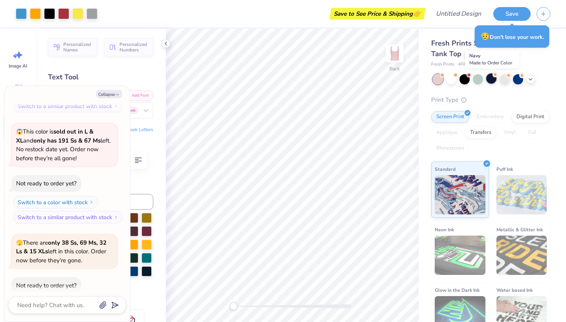
click at [491, 77] on div at bounding box center [491, 78] width 10 height 10
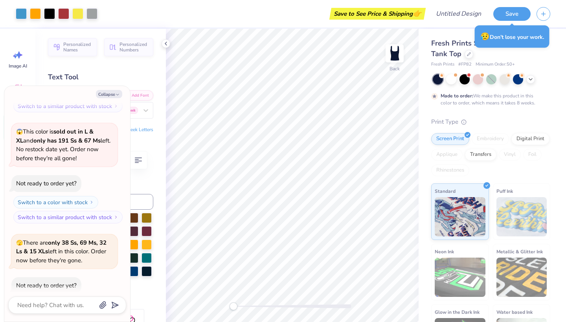
scroll to position [4552, 0]
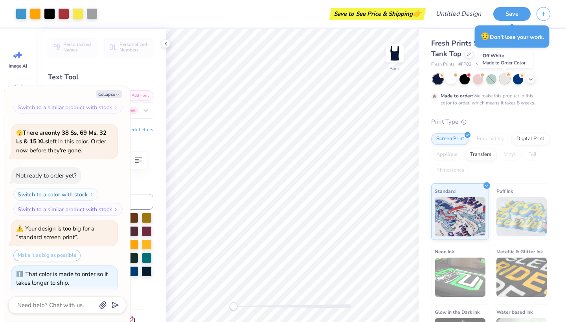
click at [503, 79] on div at bounding box center [504, 78] width 10 height 10
click at [515, 81] on div at bounding box center [518, 78] width 10 height 10
click at [533, 78] on icon at bounding box center [530, 78] width 6 height 6
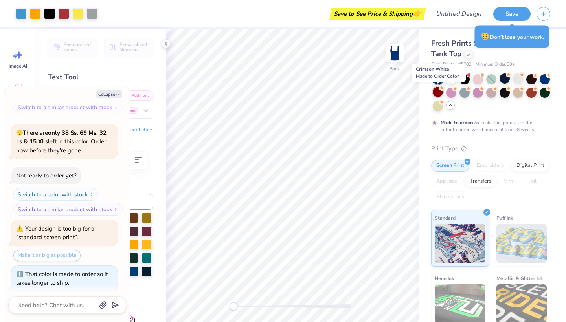
click at [440, 91] on div at bounding box center [438, 92] width 10 height 10
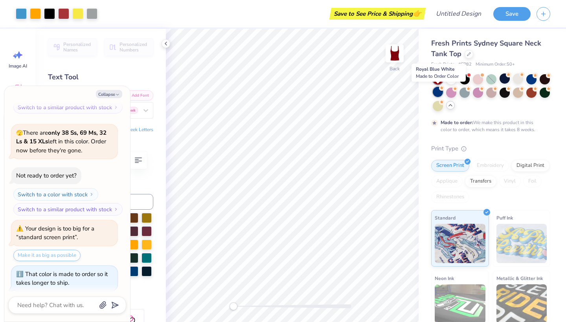
click at [438, 93] on div at bounding box center [438, 92] width 10 height 10
click at [449, 93] on div at bounding box center [451, 92] width 10 height 10
click at [460, 93] on div at bounding box center [464, 92] width 10 height 10
click at [479, 94] on div at bounding box center [478, 92] width 10 height 10
click at [490, 92] on div at bounding box center [491, 92] width 10 height 10
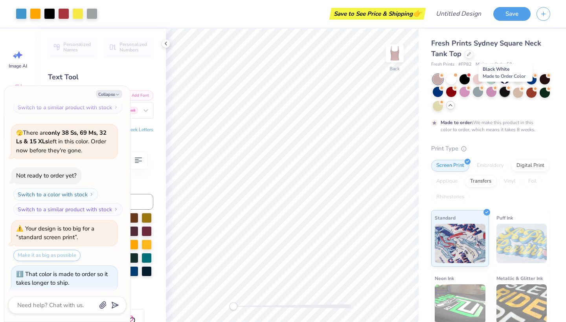
click at [502, 92] on div at bounding box center [504, 92] width 10 height 10
click at [514, 91] on div at bounding box center [518, 92] width 10 height 10
click at [530, 91] on div at bounding box center [531, 92] width 10 height 10
click at [543, 91] on div at bounding box center [544, 92] width 10 height 10
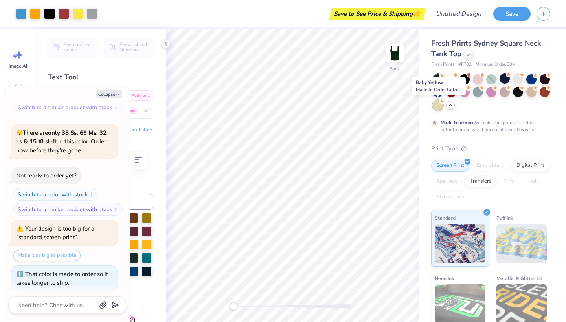
click at [439, 109] on div at bounding box center [438, 105] width 10 height 10
click at [119, 91] on button "Collapse" at bounding box center [109, 94] width 26 height 8
type textarea "x"
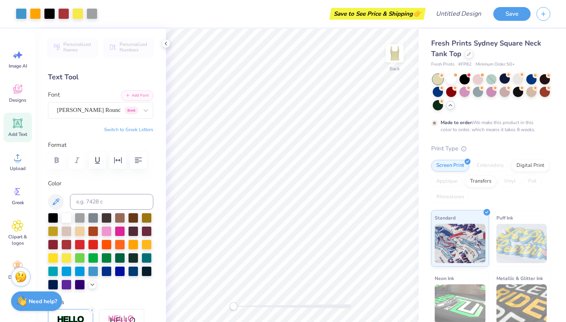
scroll to position [0, 0]
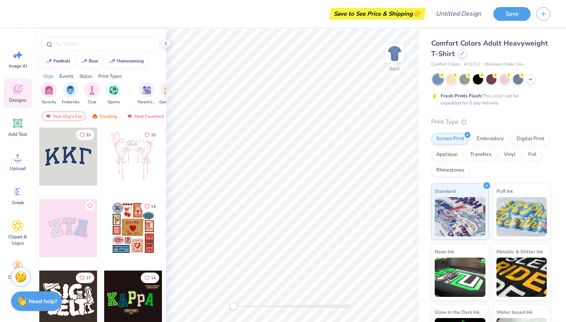
click at [464, 56] on div at bounding box center [462, 53] width 9 height 9
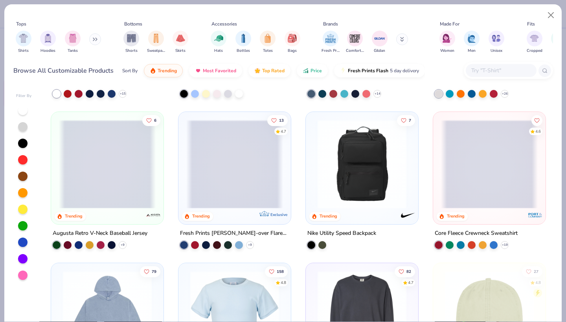
scroll to position [1342, 0]
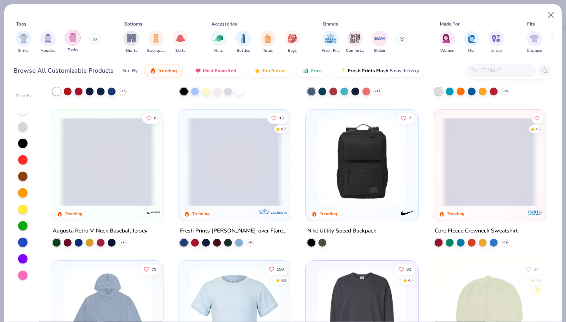
click at [75, 36] on img "filter for Tanks" at bounding box center [72, 37] width 9 height 9
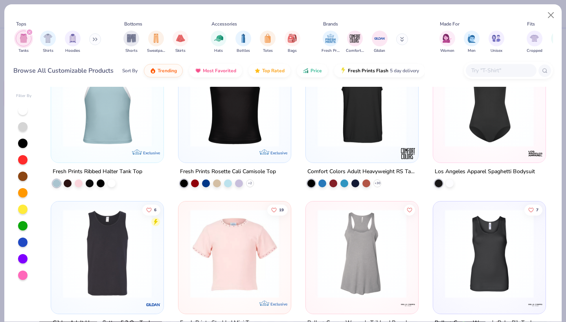
scroll to position [833, 0]
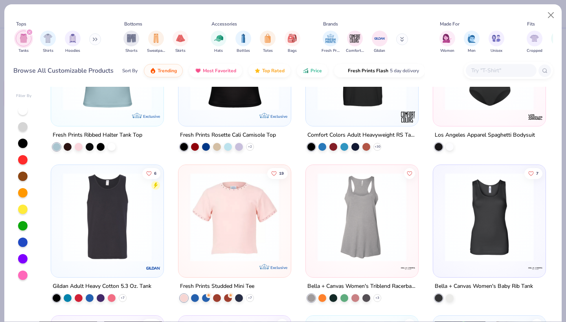
click at [216, 225] on img at bounding box center [234, 216] width 97 height 89
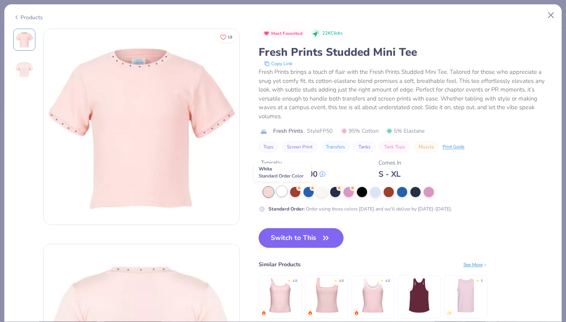
click at [285, 191] on div at bounding box center [282, 191] width 10 height 10
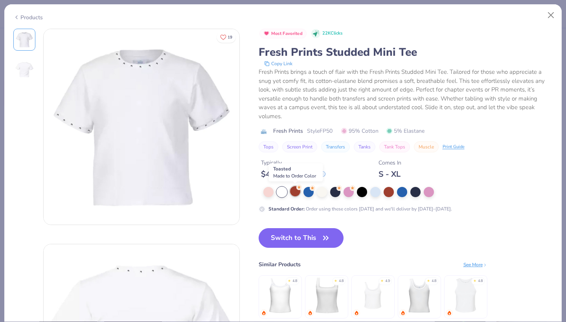
click at [297, 189] on circle at bounding box center [299, 188] width 6 height 6
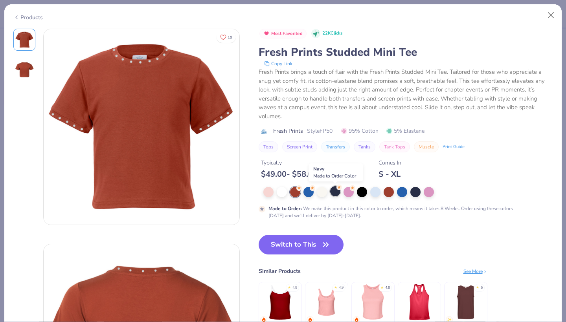
click at [337, 191] on div at bounding box center [335, 191] width 10 height 10
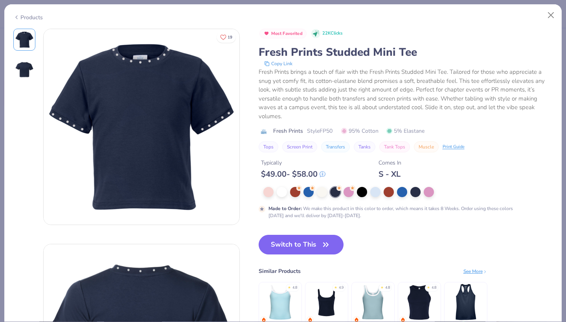
click at [14, 15] on icon at bounding box center [16, 17] width 6 height 9
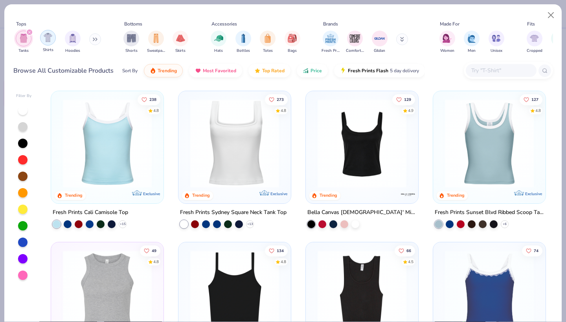
click at [51, 39] on img "filter for Shirts" at bounding box center [48, 37] width 9 height 9
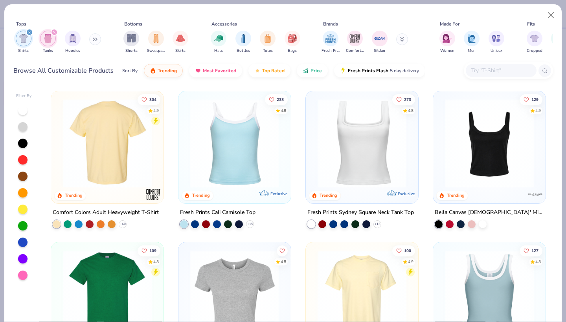
click at [130, 145] on img at bounding box center [107, 143] width 97 height 89
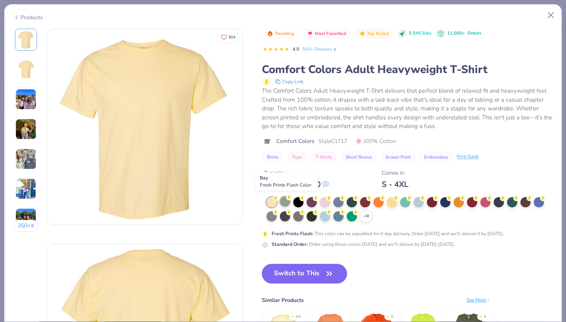
click at [285, 198] on div at bounding box center [285, 201] width 10 height 10
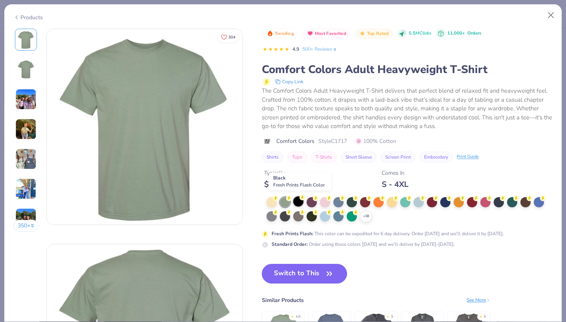
click at [297, 200] on div at bounding box center [298, 201] width 10 height 10
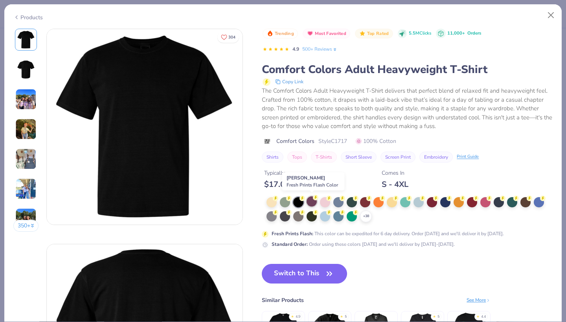
click at [312, 202] on div at bounding box center [311, 201] width 10 height 10
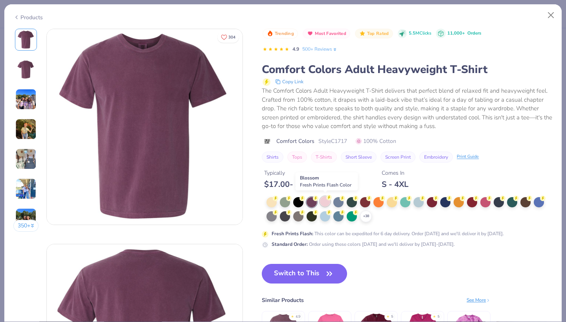
click at [326, 200] on div at bounding box center [325, 201] width 10 height 10
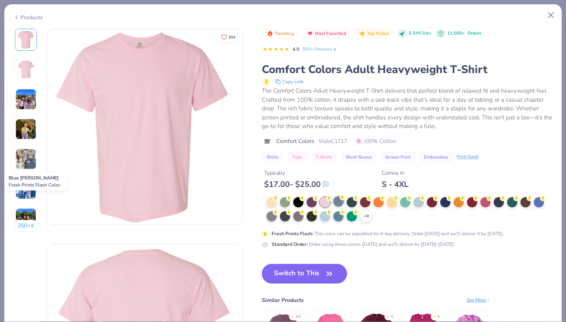
click at [342, 201] on div at bounding box center [338, 201] width 10 height 10
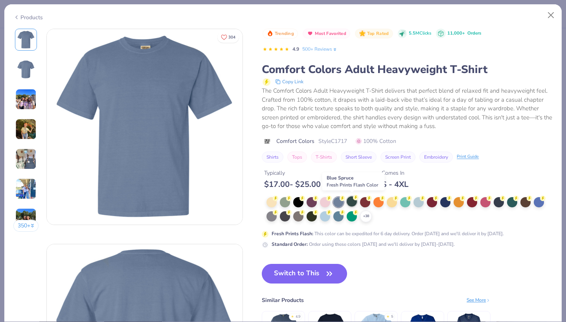
click at [351, 201] on div at bounding box center [352, 201] width 10 height 10
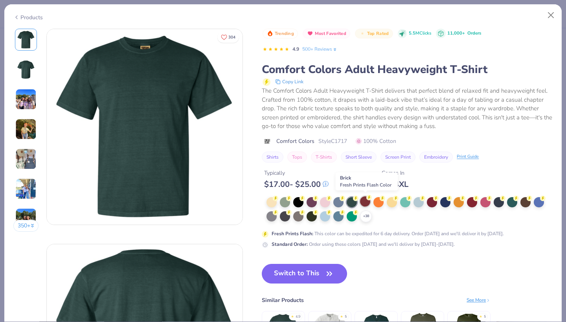
click at [367, 201] on div at bounding box center [365, 201] width 10 height 10
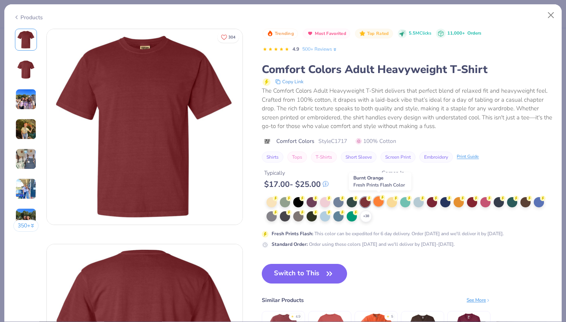
click at [382, 202] on div at bounding box center [378, 201] width 10 height 10
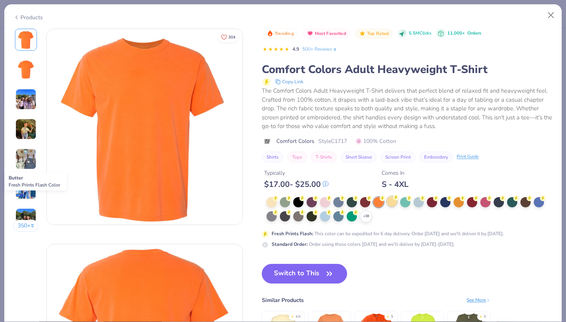
click at [393, 202] on div at bounding box center [392, 201] width 10 height 10
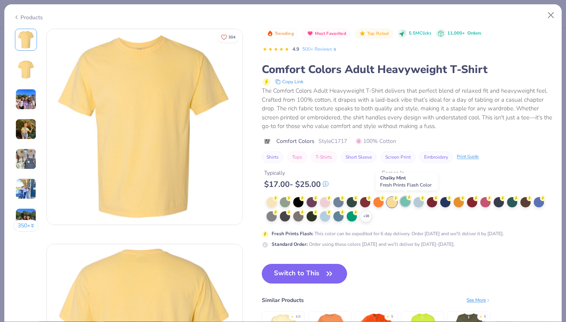
click at [407, 204] on div at bounding box center [405, 201] width 10 height 10
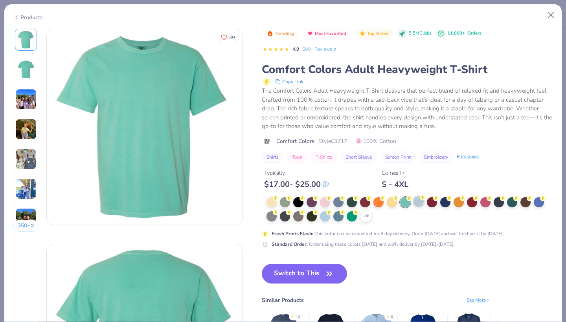
click at [415, 203] on div at bounding box center [418, 201] width 10 height 10
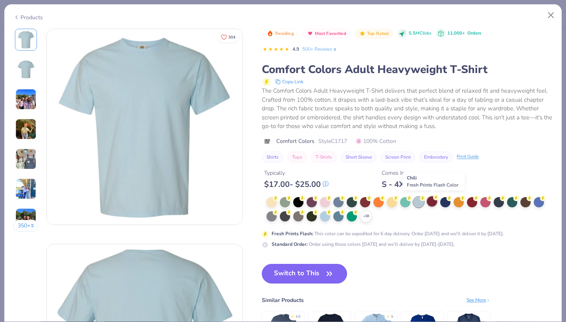
click at [431, 202] on div at bounding box center [432, 201] width 10 height 10
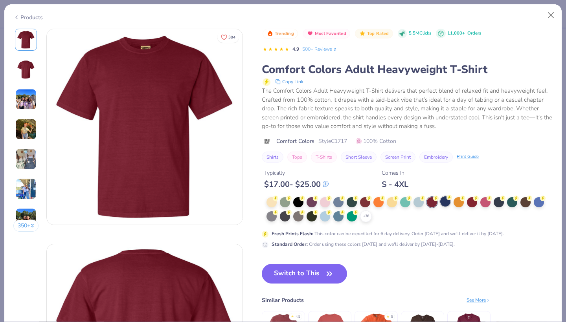
click at [442, 204] on div at bounding box center [445, 201] width 10 height 10
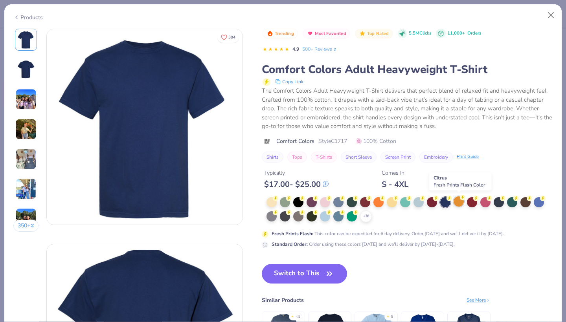
click at [461, 204] on div at bounding box center [458, 201] width 10 height 10
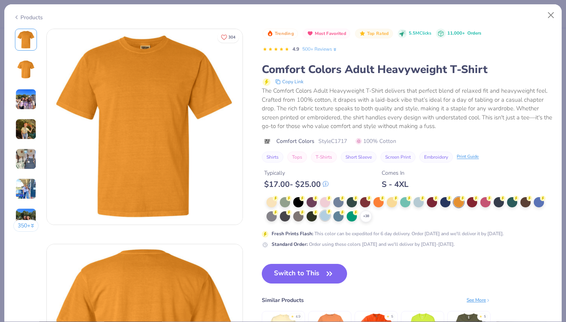
click at [330, 216] on div at bounding box center [325, 216] width 10 height 10
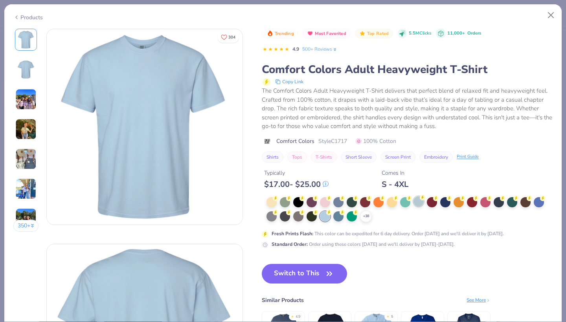
click at [419, 201] on div at bounding box center [418, 201] width 10 height 10
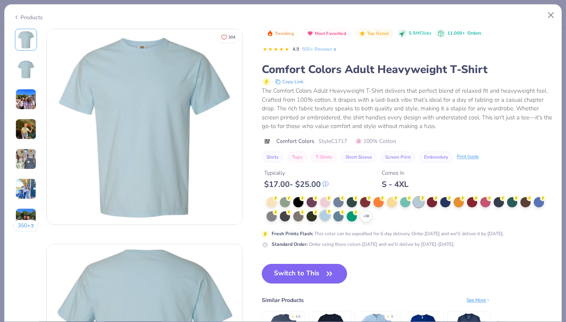
click at [325, 220] on div at bounding box center [325, 216] width 10 height 10
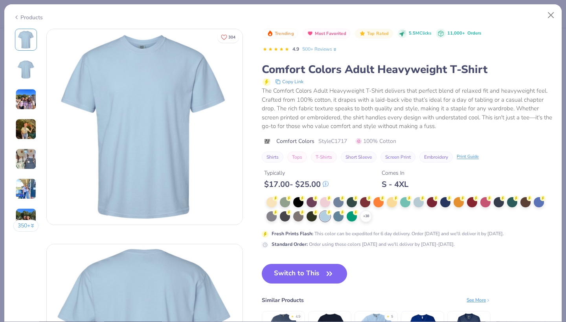
click at [35, 104] on img at bounding box center [25, 99] width 21 height 21
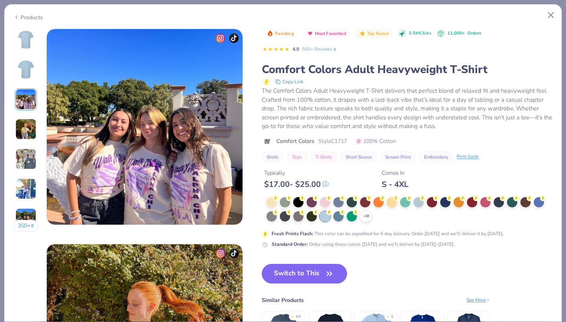
click at [32, 131] on img at bounding box center [25, 129] width 21 height 21
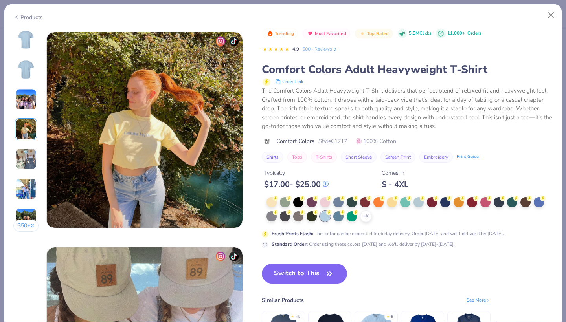
scroll to position [646, 0]
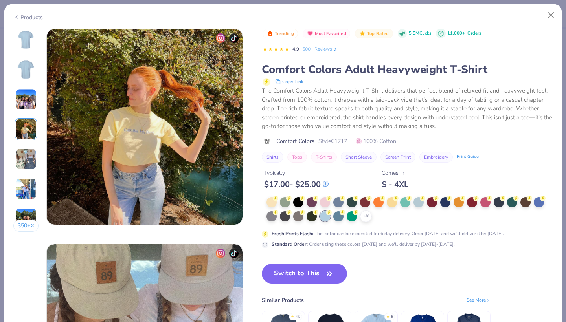
click at [32, 156] on img at bounding box center [25, 159] width 21 height 21
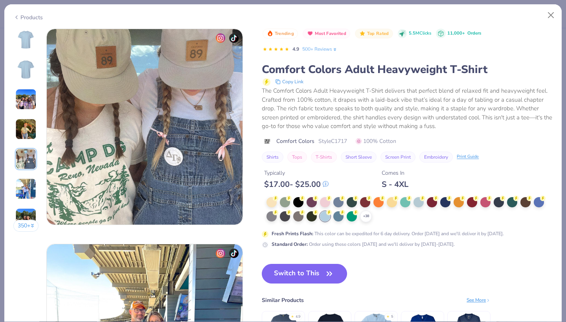
scroll to position [861, 0]
click at [34, 186] on img at bounding box center [25, 188] width 21 height 21
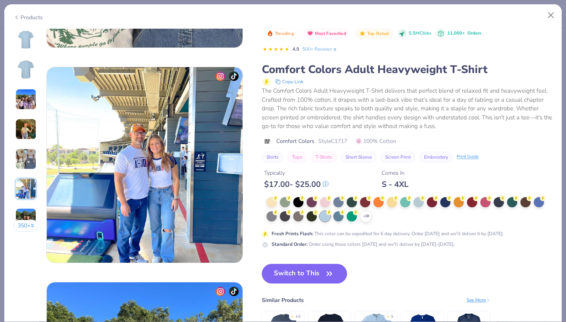
scroll to position [981, 0]
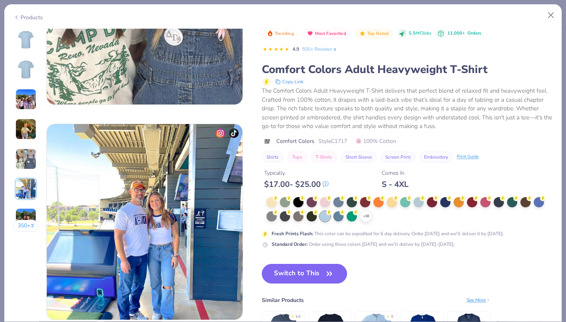
click at [27, 43] on img at bounding box center [26, 39] width 19 height 19
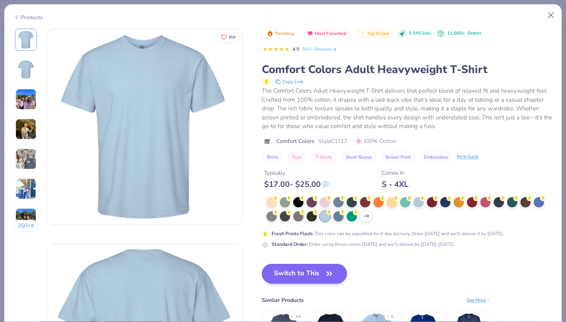
click at [289, 271] on button "Switch to This" at bounding box center [304, 274] width 85 height 20
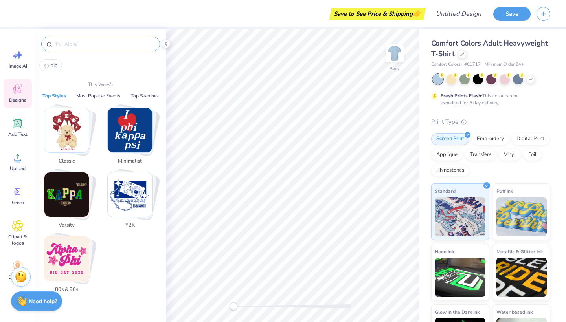
click at [126, 47] on input "text" at bounding box center [104, 44] width 101 height 8
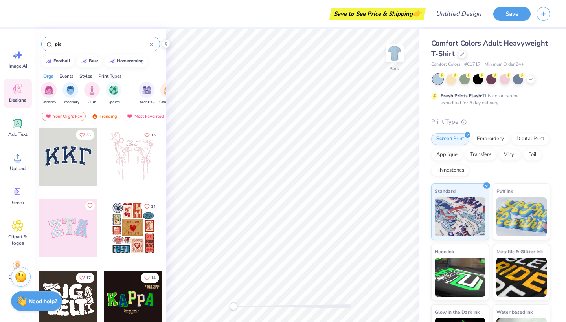
type input "pie"
